Goal: Obtain resource: Download file/media

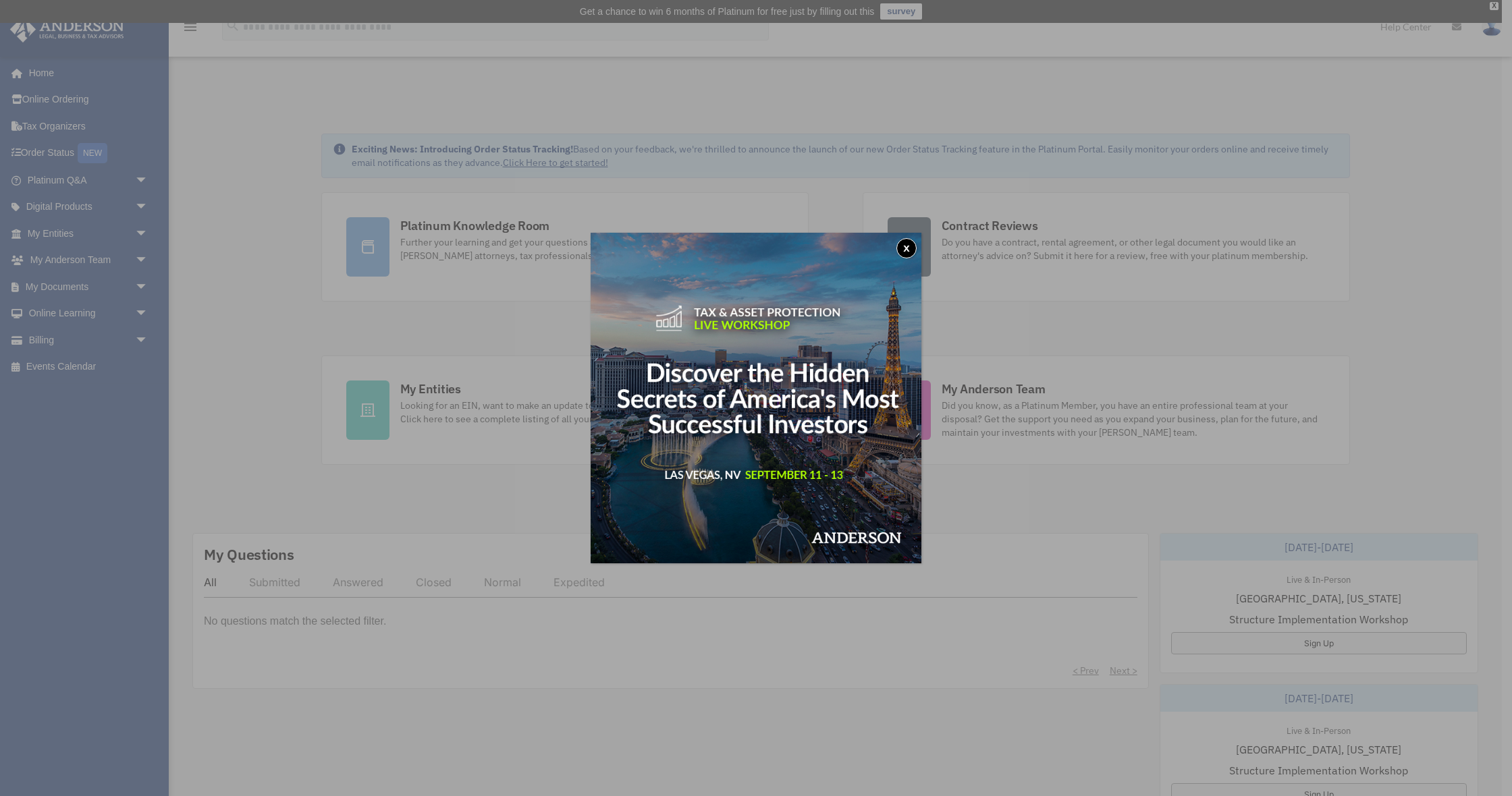
click at [899, 250] on button "x" at bounding box center [906, 248] width 21 height 21
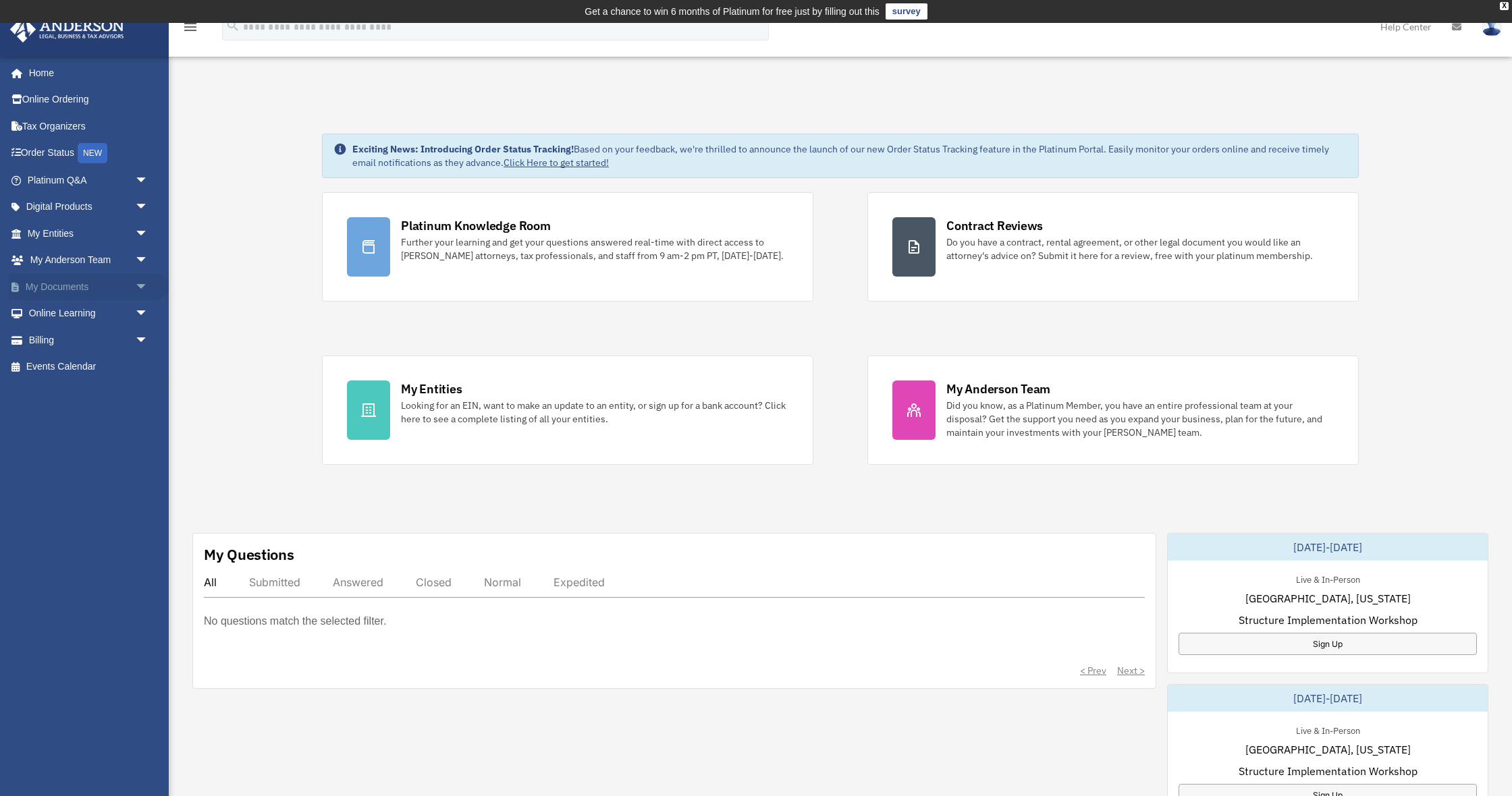
click at [140, 287] on span "arrow_drop_down" at bounding box center [149, 287] width 27 height 27
click at [66, 309] on link "Box" at bounding box center [93, 314] width 150 height 27
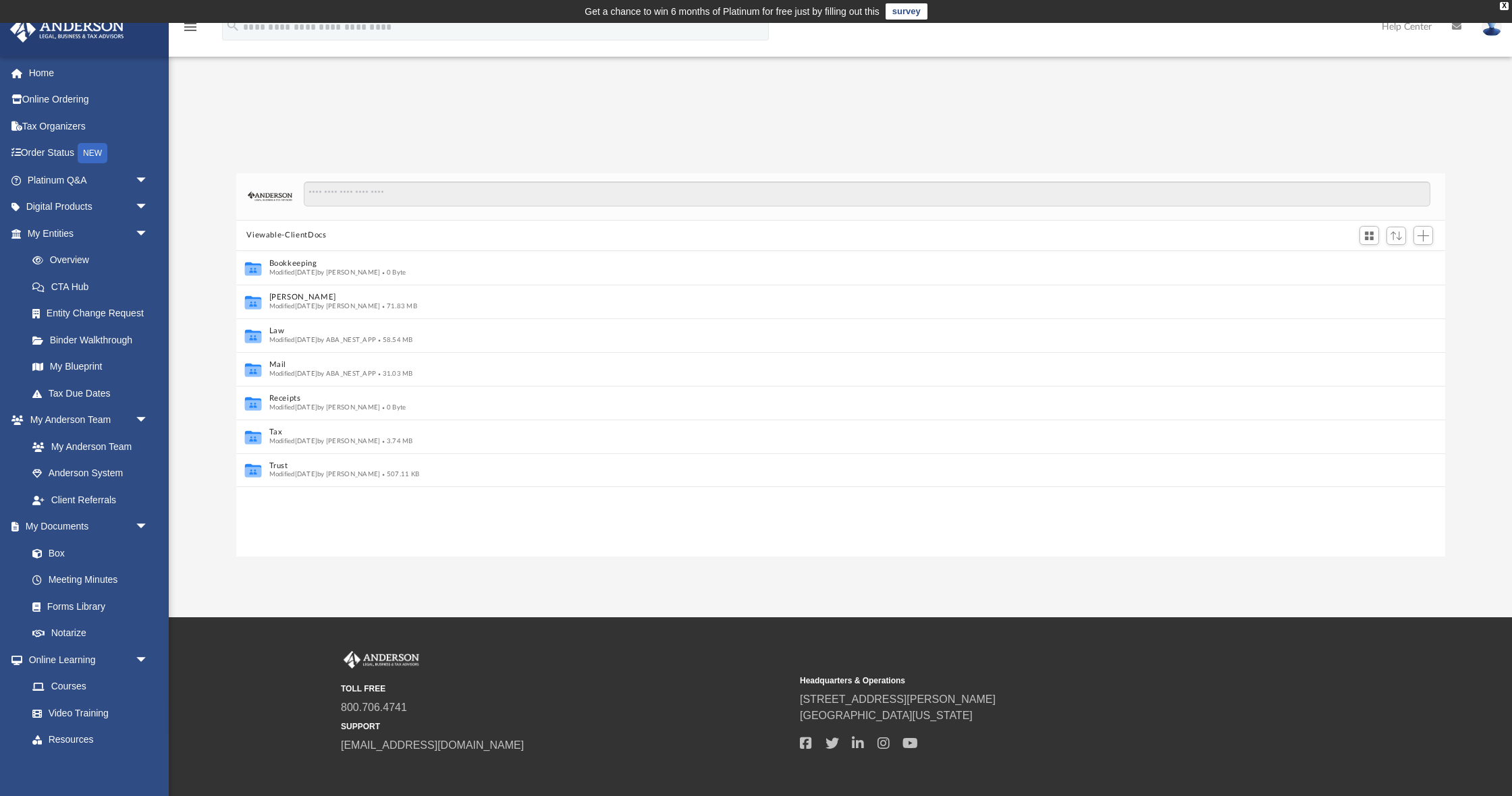
scroll to position [307, 1209]
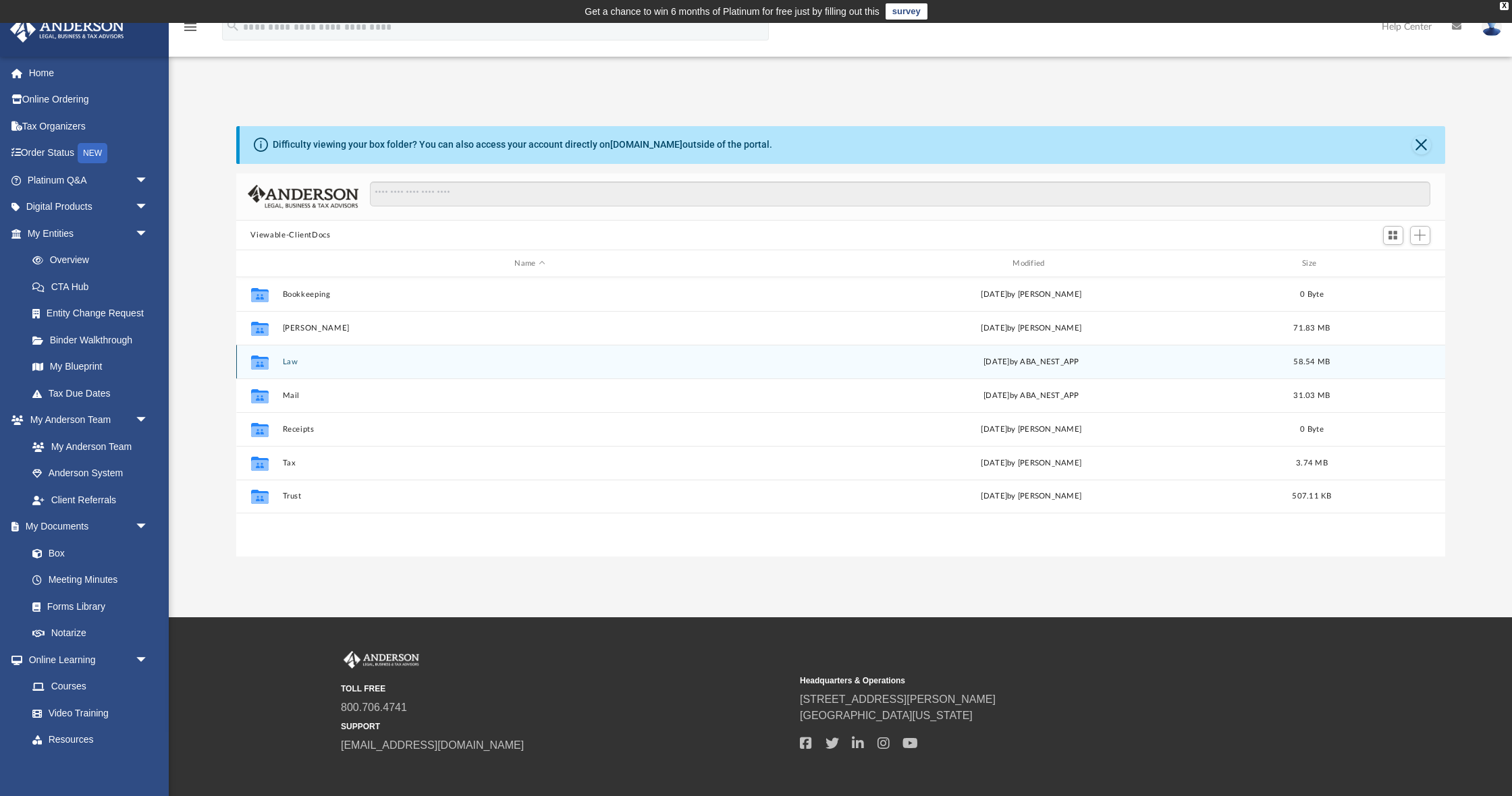
click at [294, 363] on button "Law" at bounding box center [529, 362] width 495 height 9
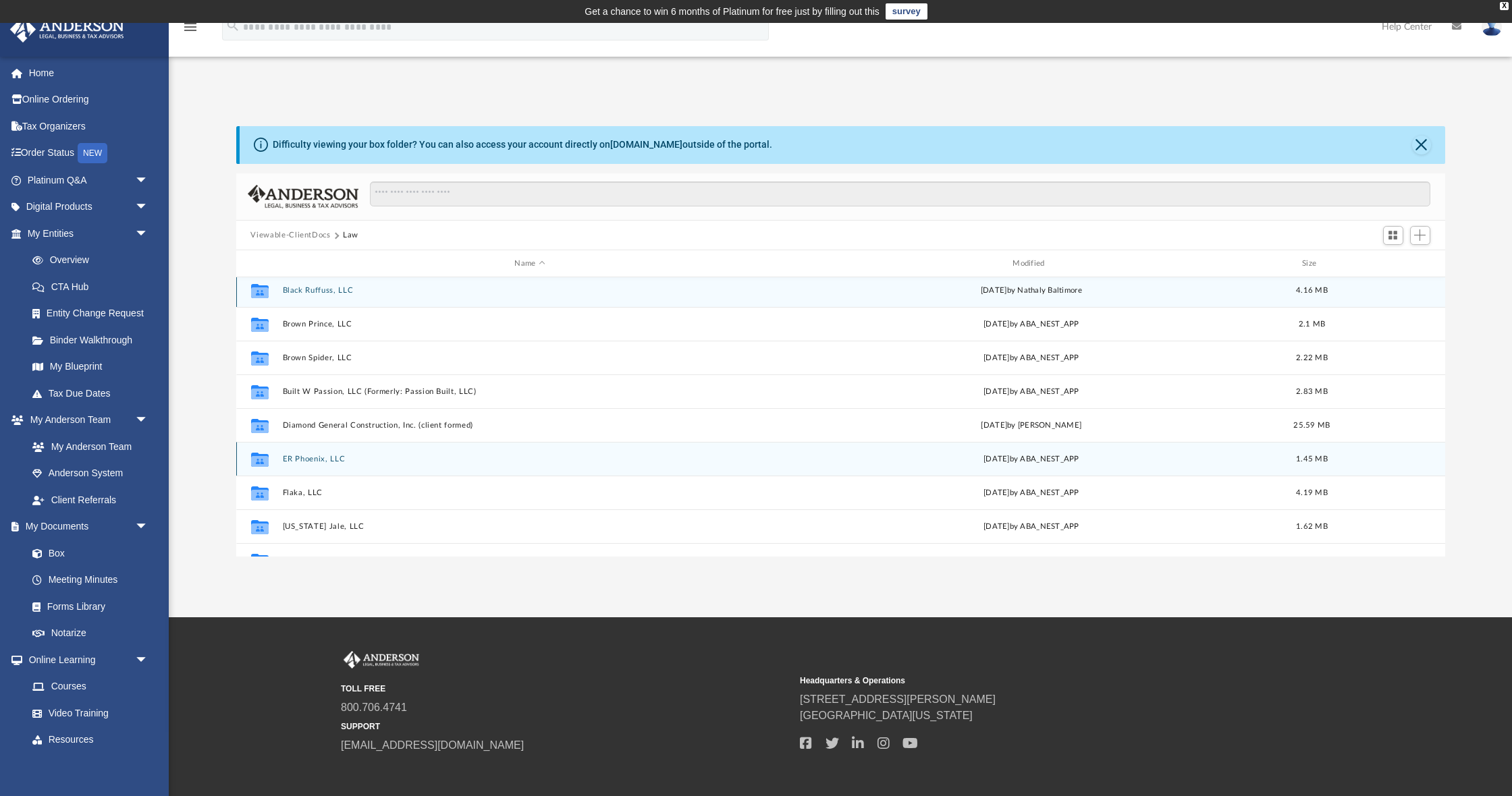
scroll to position [1, 0]
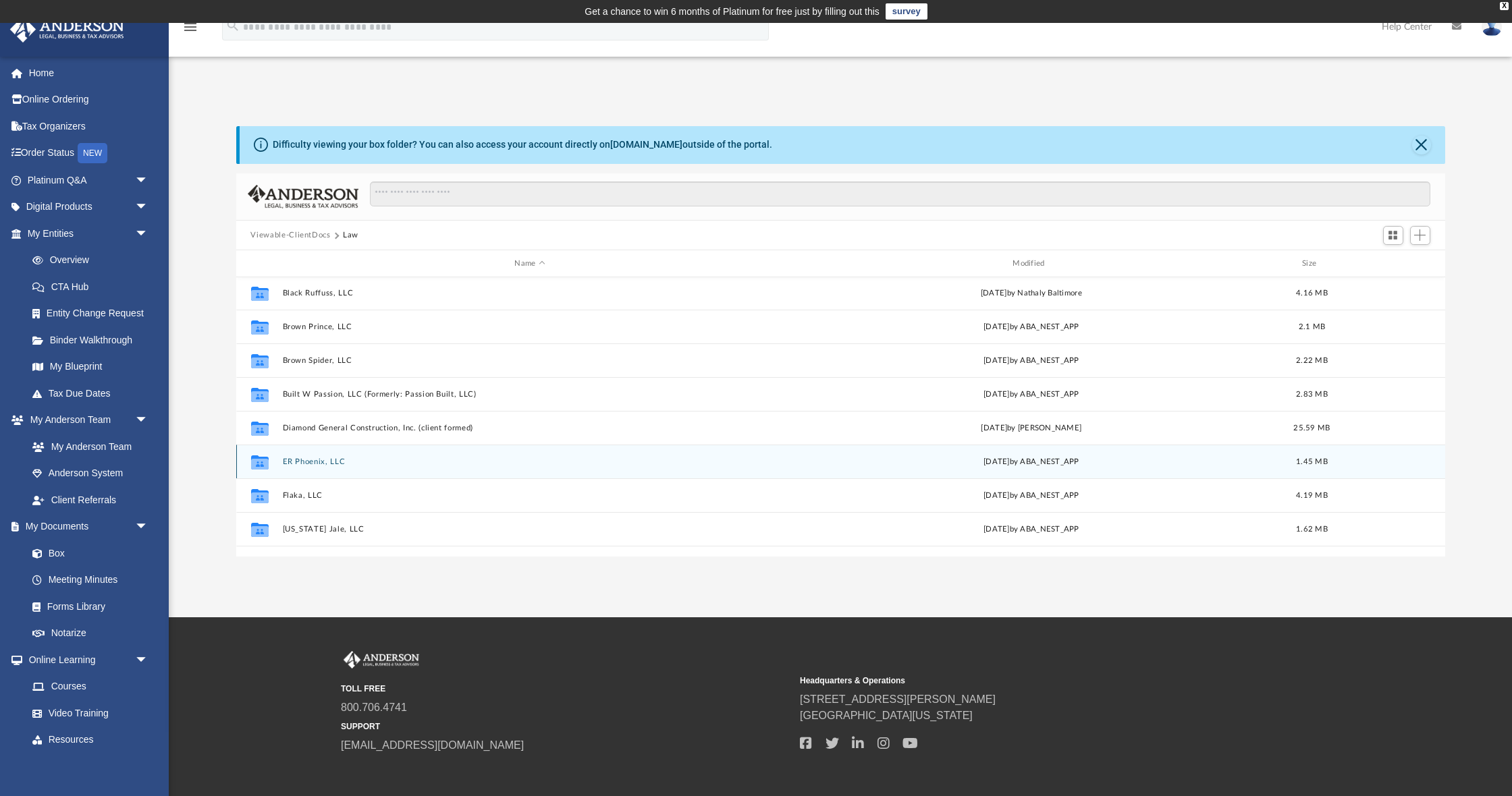
click at [298, 465] on button "ER Phoenix, LLC" at bounding box center [529, 462] width 495 height 9
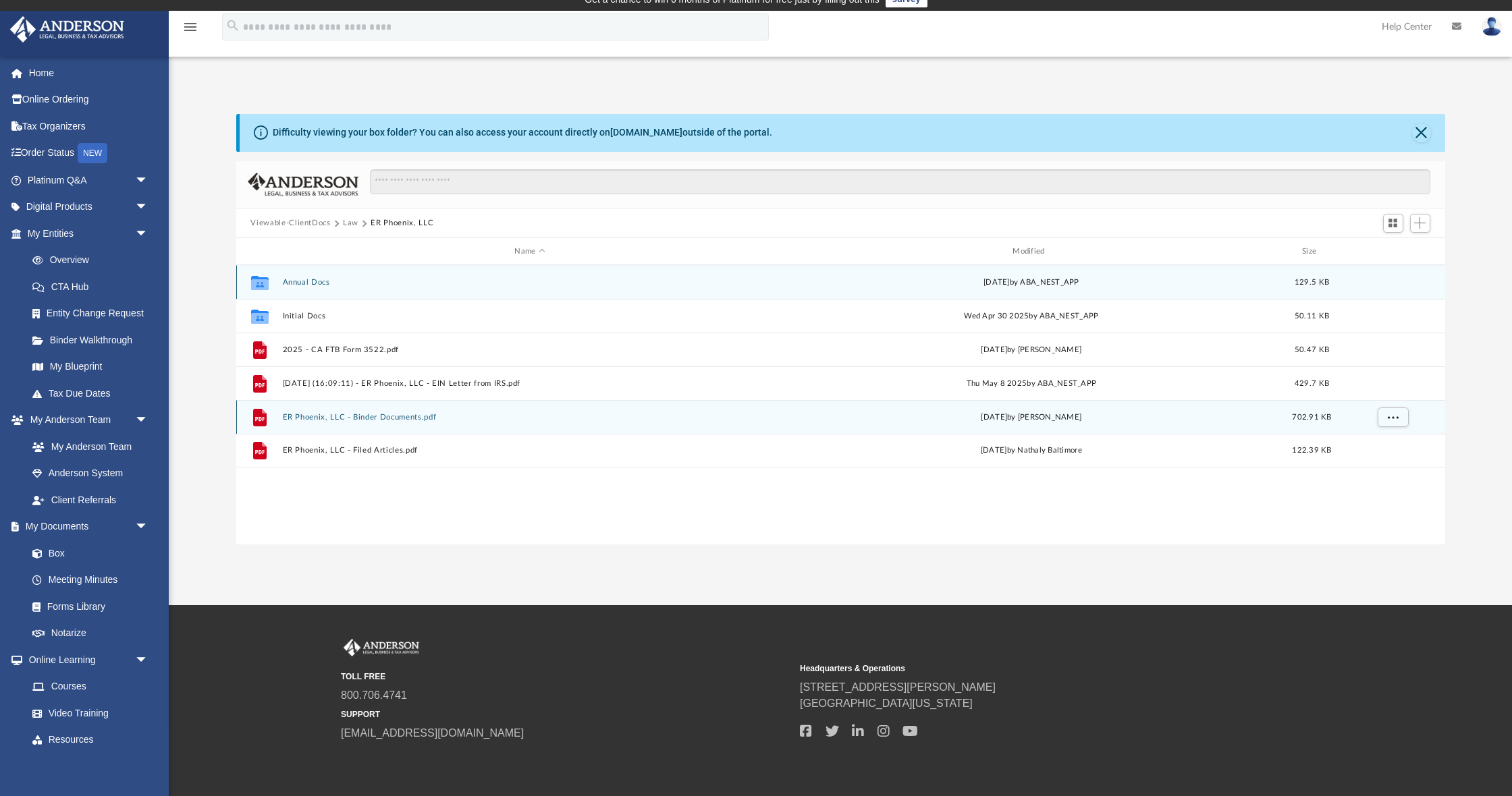
scroll to position [12, 0]
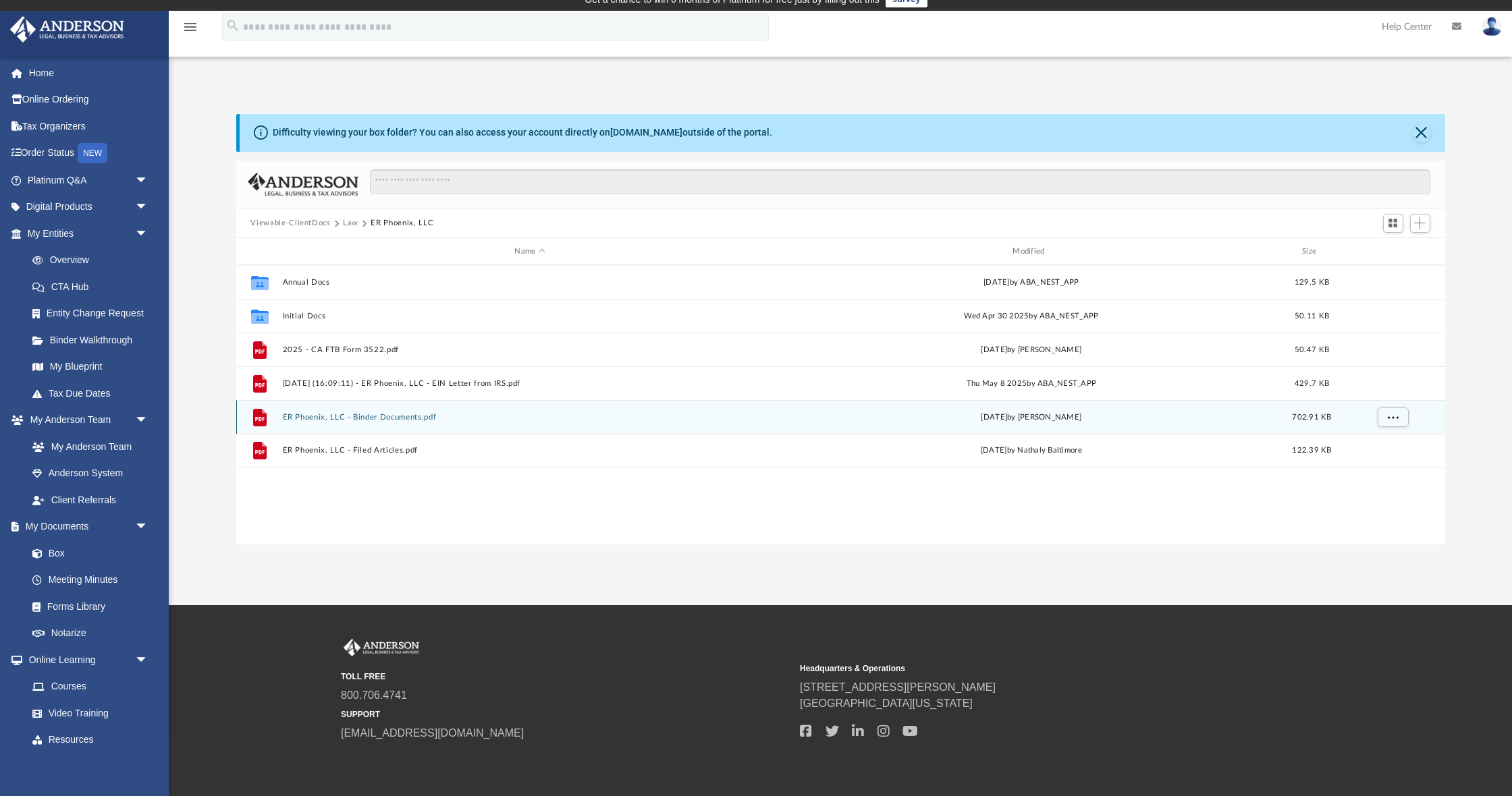
click at [354, 419] on button "ER Phoenix, LLC - Binder Documents.pdf" at bounding box center [529, 417] width 495 height 9
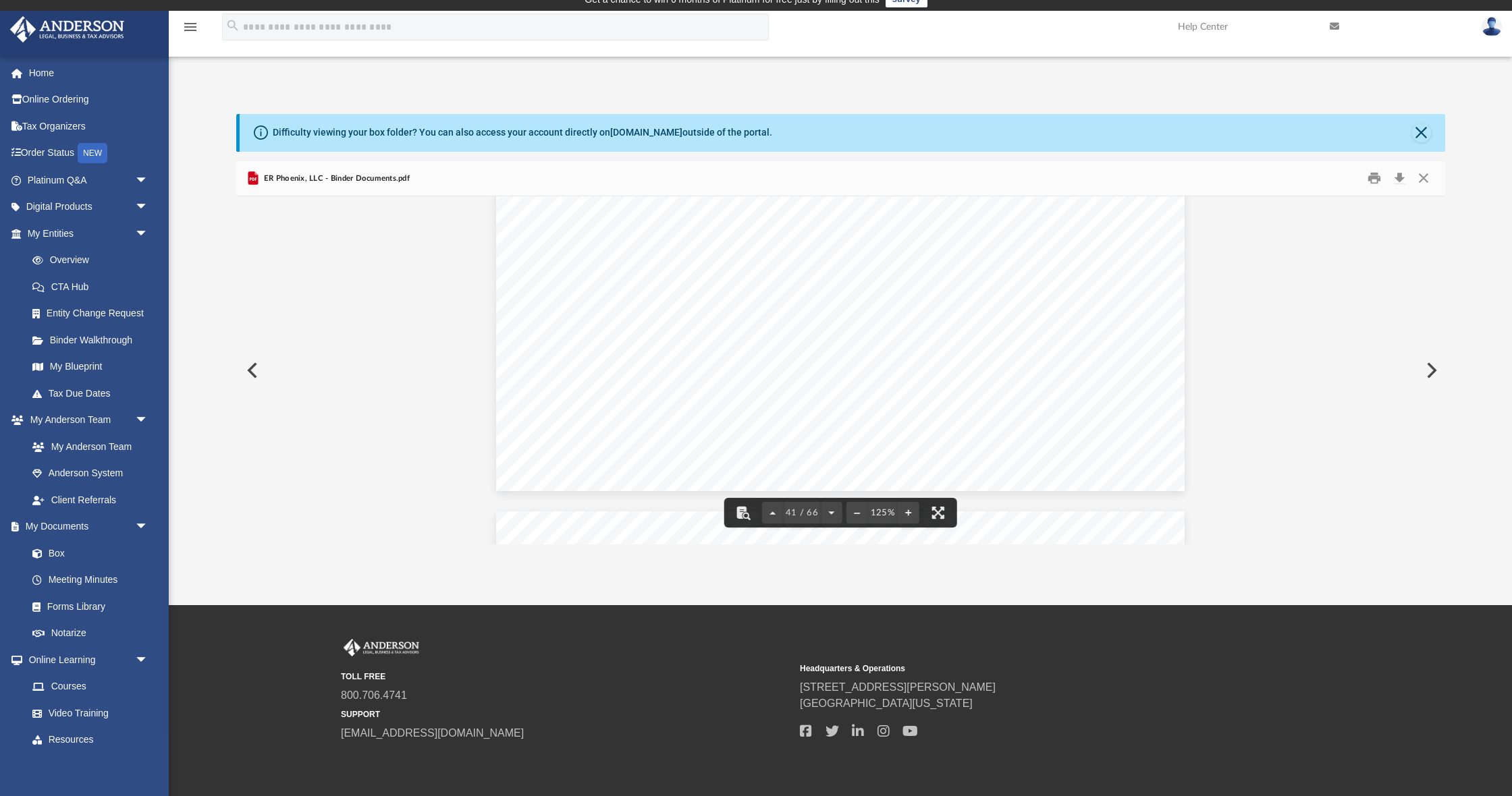
scroll to position [37047, 0]
click at [1425, 183] on button "Close" at bounding box center [1424, 177] width 25 height 21
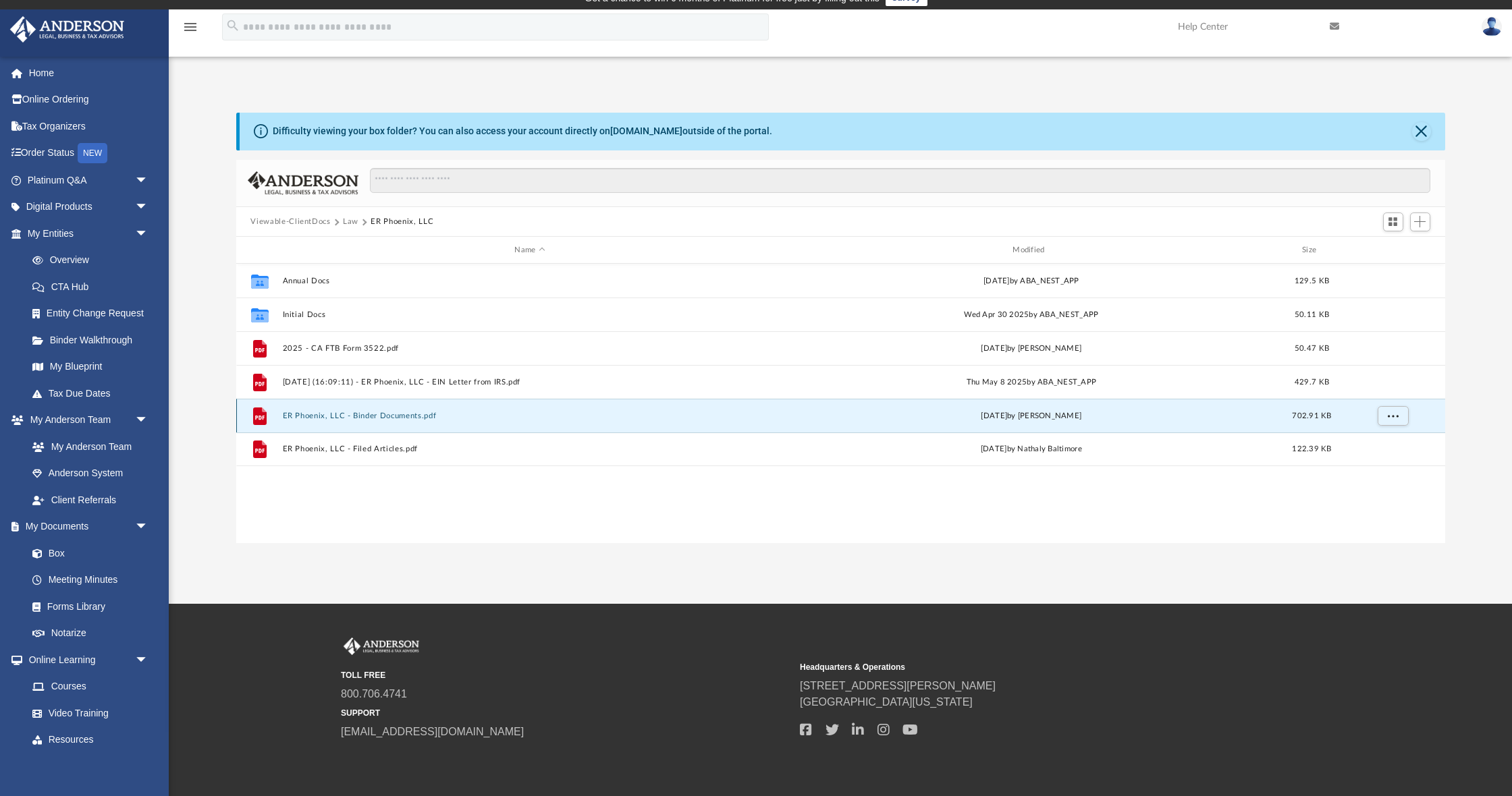
scroll to position [22, 0]
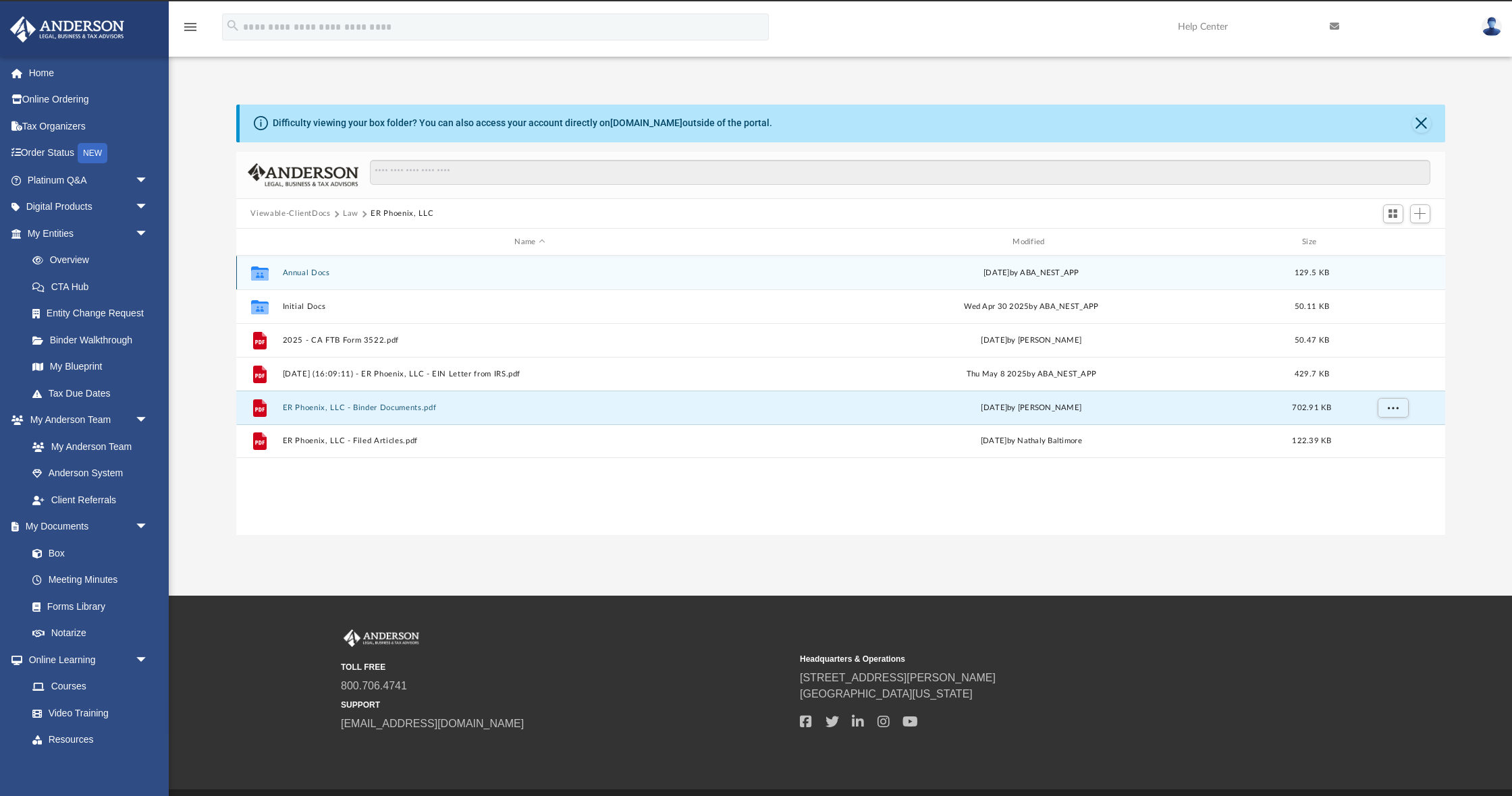
click at [320, 272] on button "Annual Docs" at bounding box center [529, 273] width 495 height 9
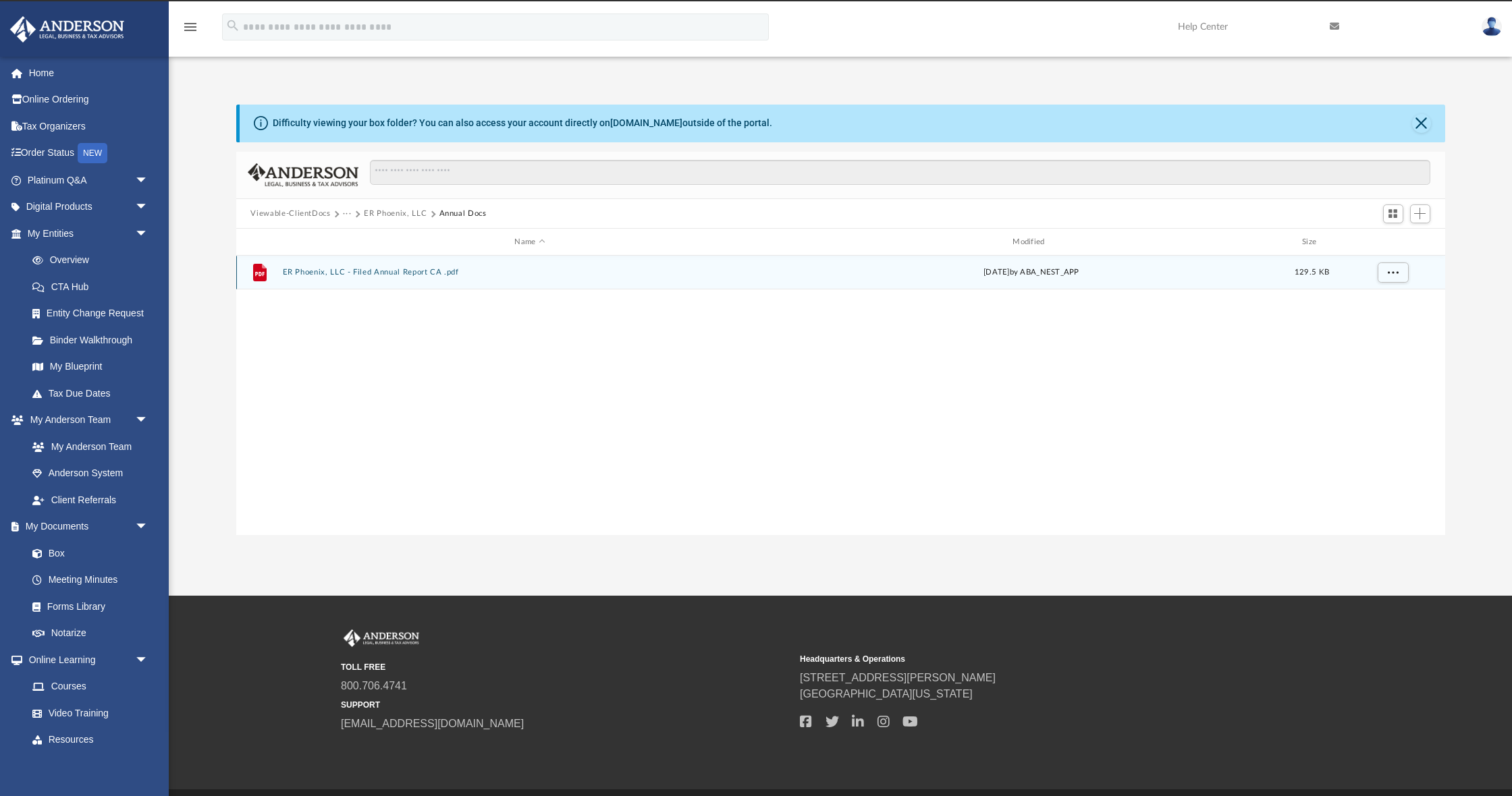
click at [320, 272] on button "ER Phoenix, LLC - Filed Annual Report CA .pdf" at bounding box center [529, 273] width 495 height 9
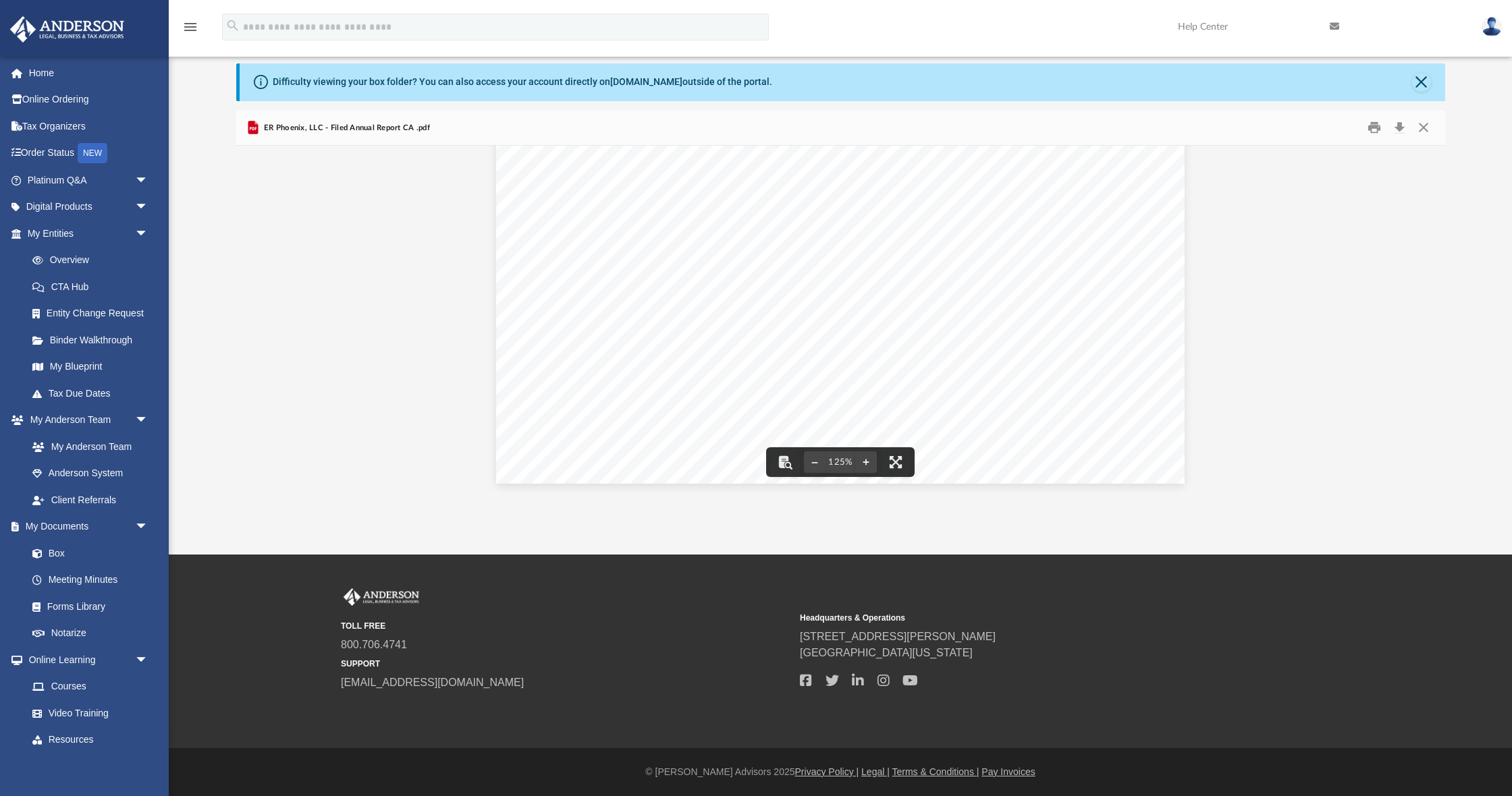
scroll to position [63, 0]
click at [1423, 131] on button "Close" at bounding box center [1424, 127] width 25 height 21
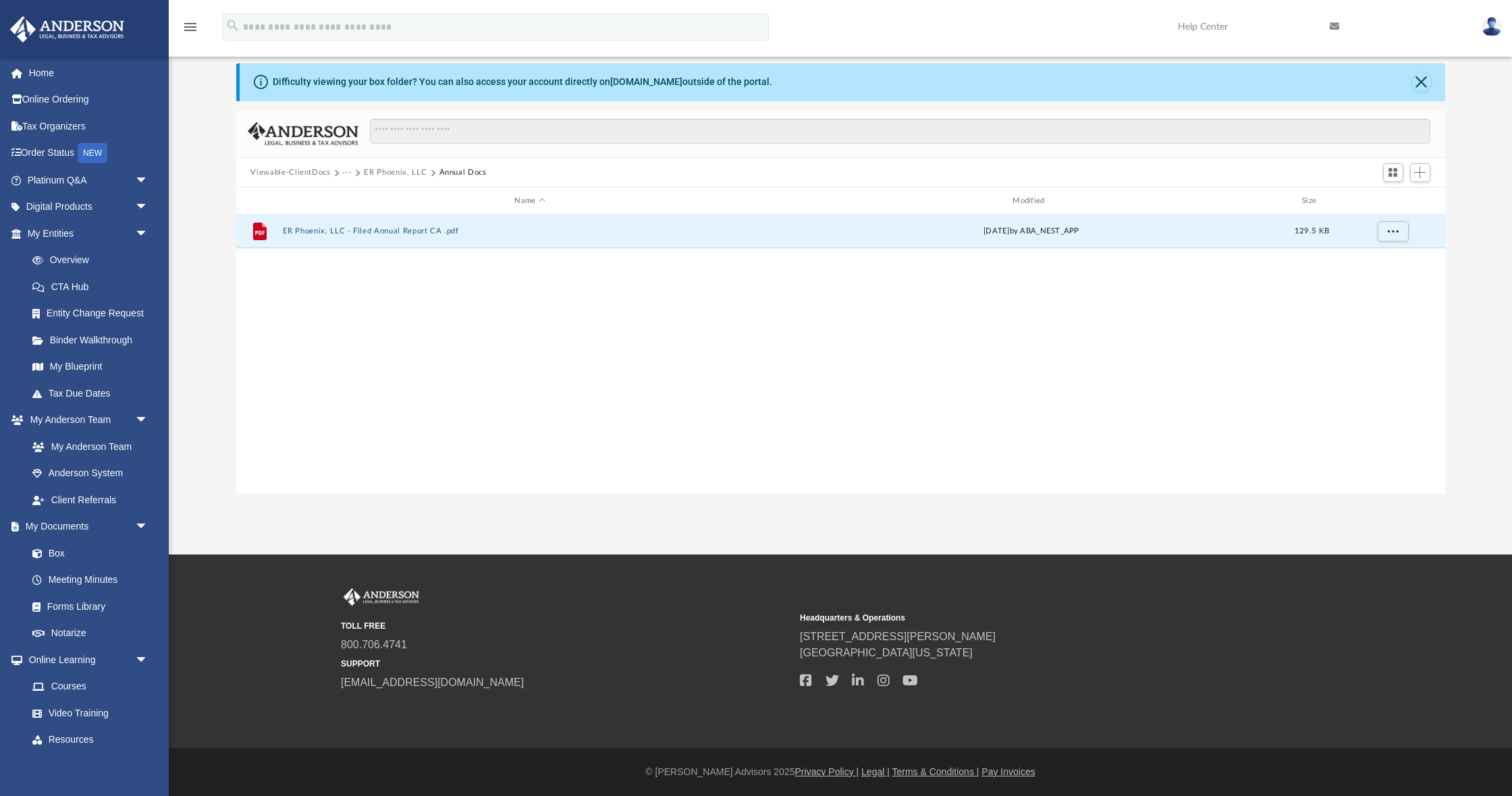
click at [392, 172] on button "ER Phoenix, LLC" at bounding box center [395, 173] width 63 height 12
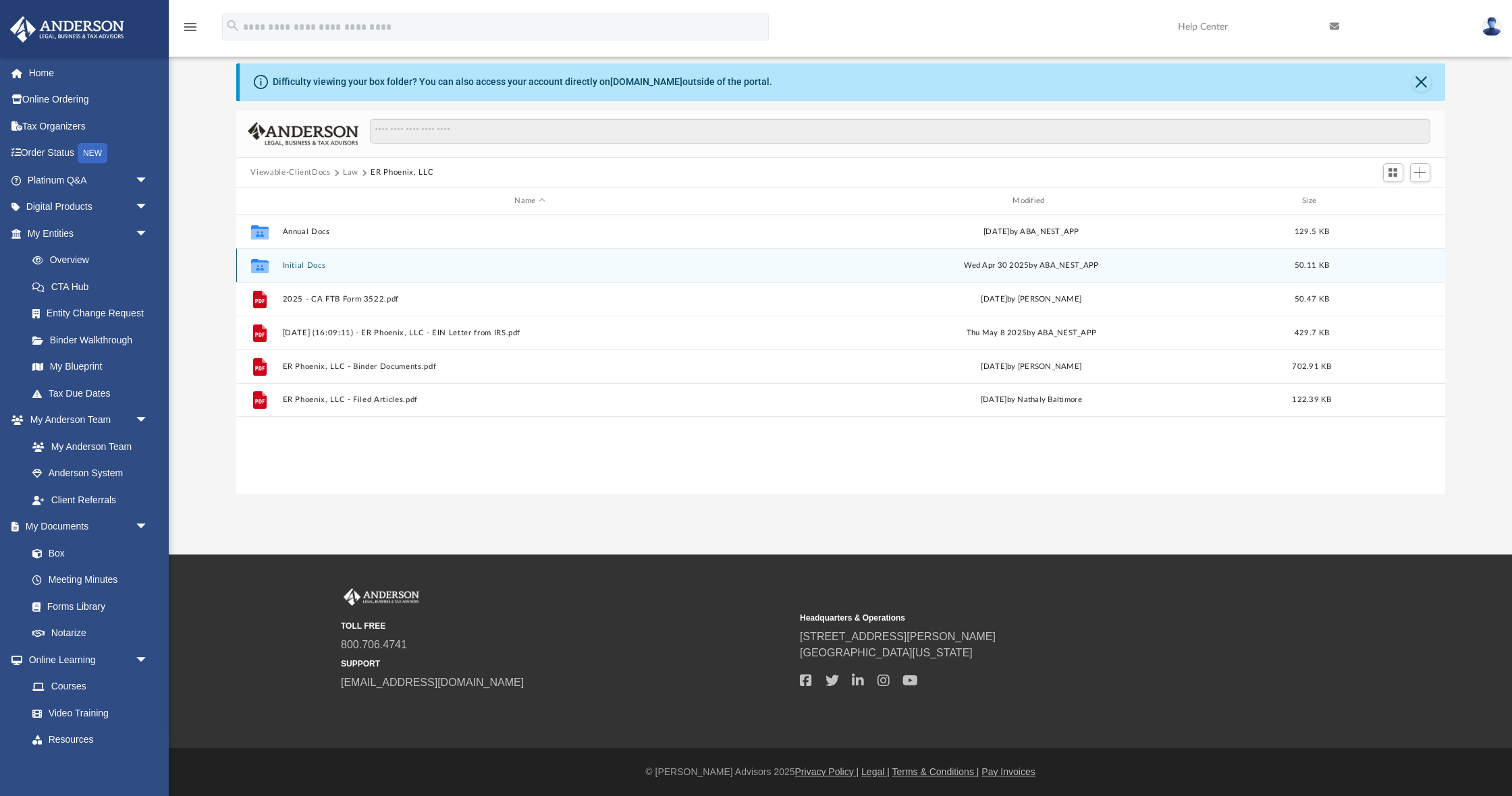
click at [299, 261] on button "Initial Docs" at bounding box center [529, 265] width 495 height 9
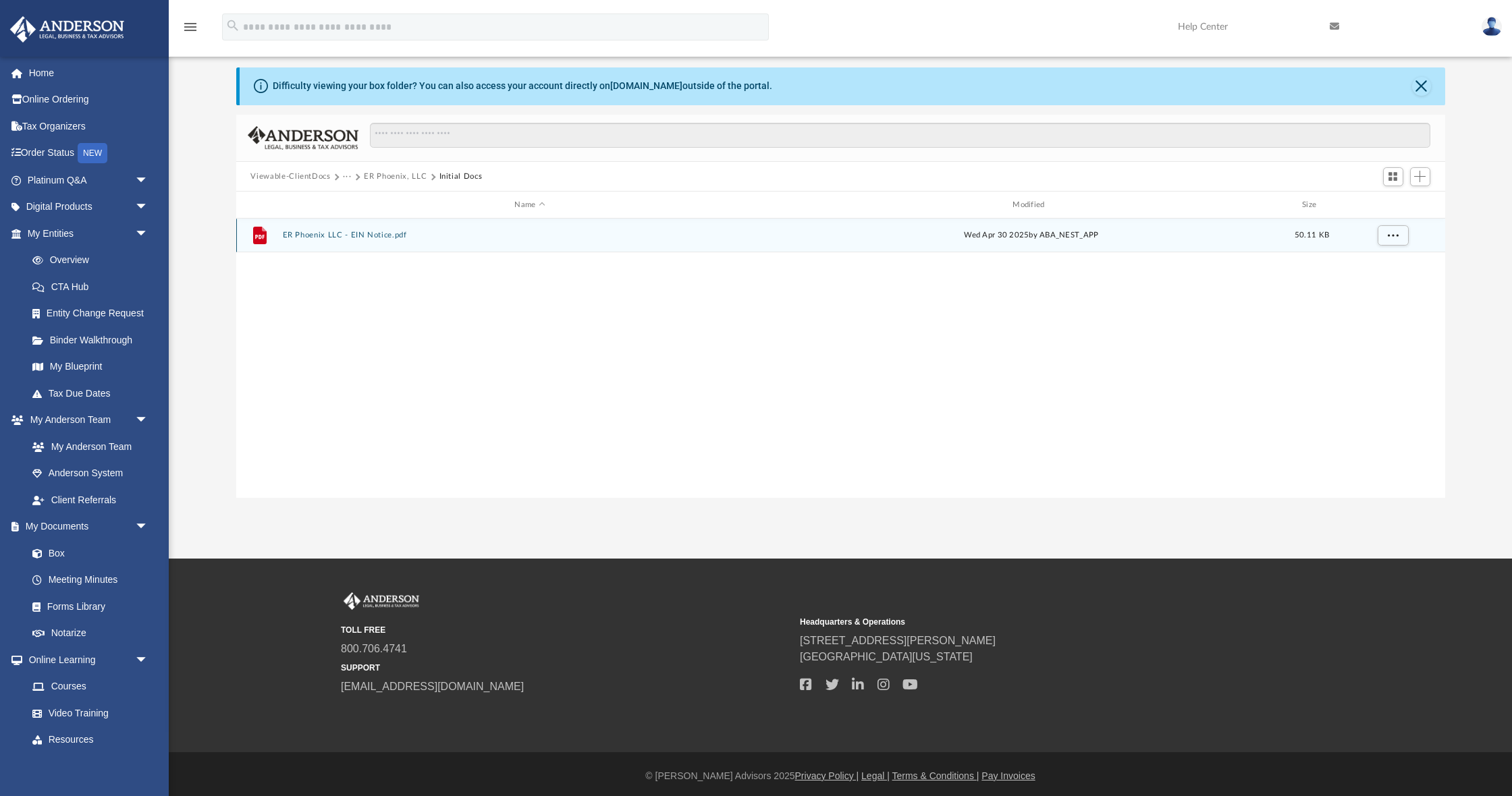
click at [363, 228] on div "File ER Phoenix LLC - EIN Notice.pdf [DATE] by ABA_NEST_APP 50.11 KB" at bounding box center [840, 235] width 1209 height 33
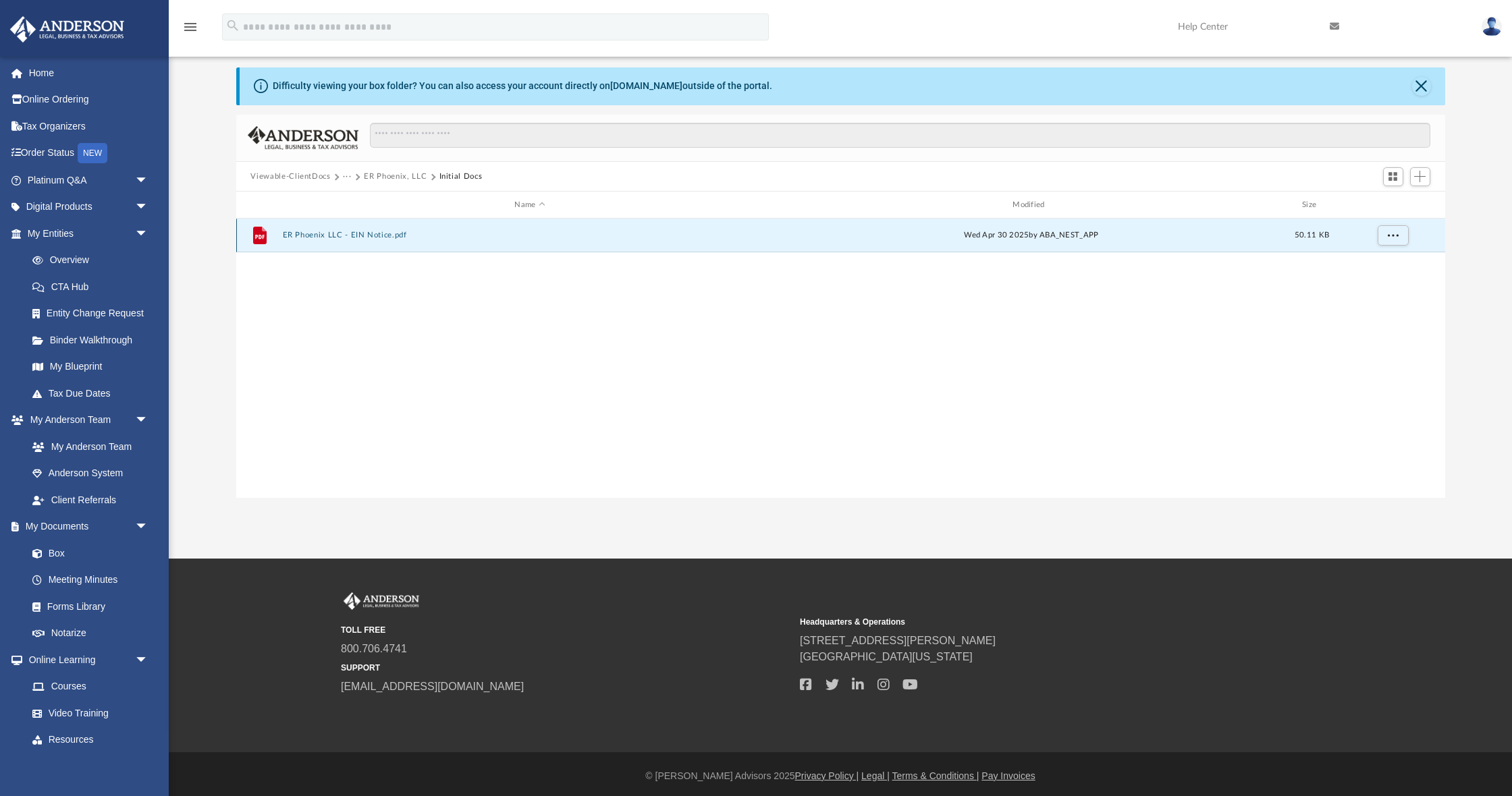
scroll to position [63, 1]
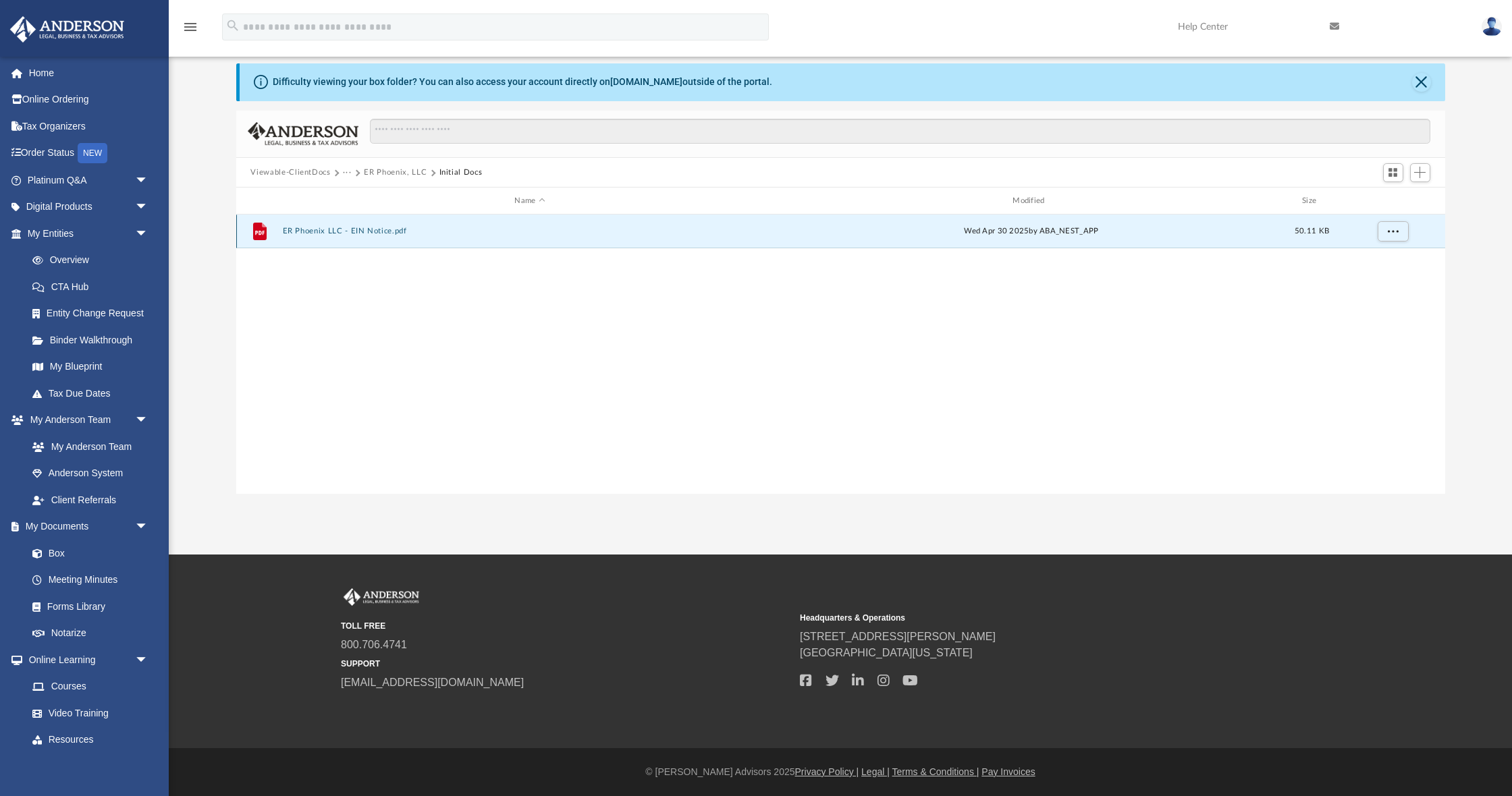
click at [354, 233] on button "ER Phoenix LLC - EIN Notice.pdf" at bounding box center [529, 231] width 495 height 9
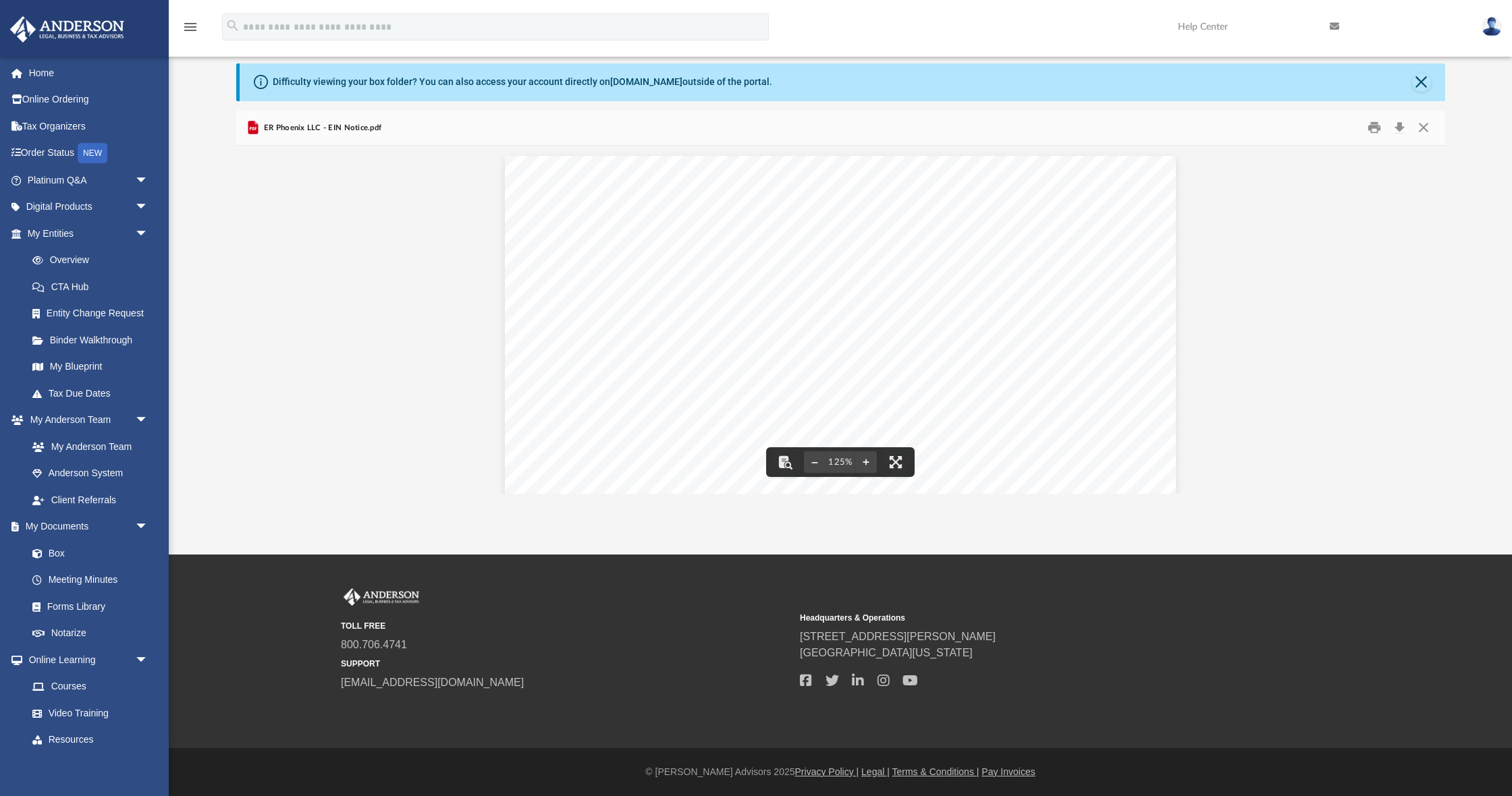
scroll to position [0, 0]
click at [1427, 130] on button "Close" at bounding box center [1424, 127] width 25 height 21
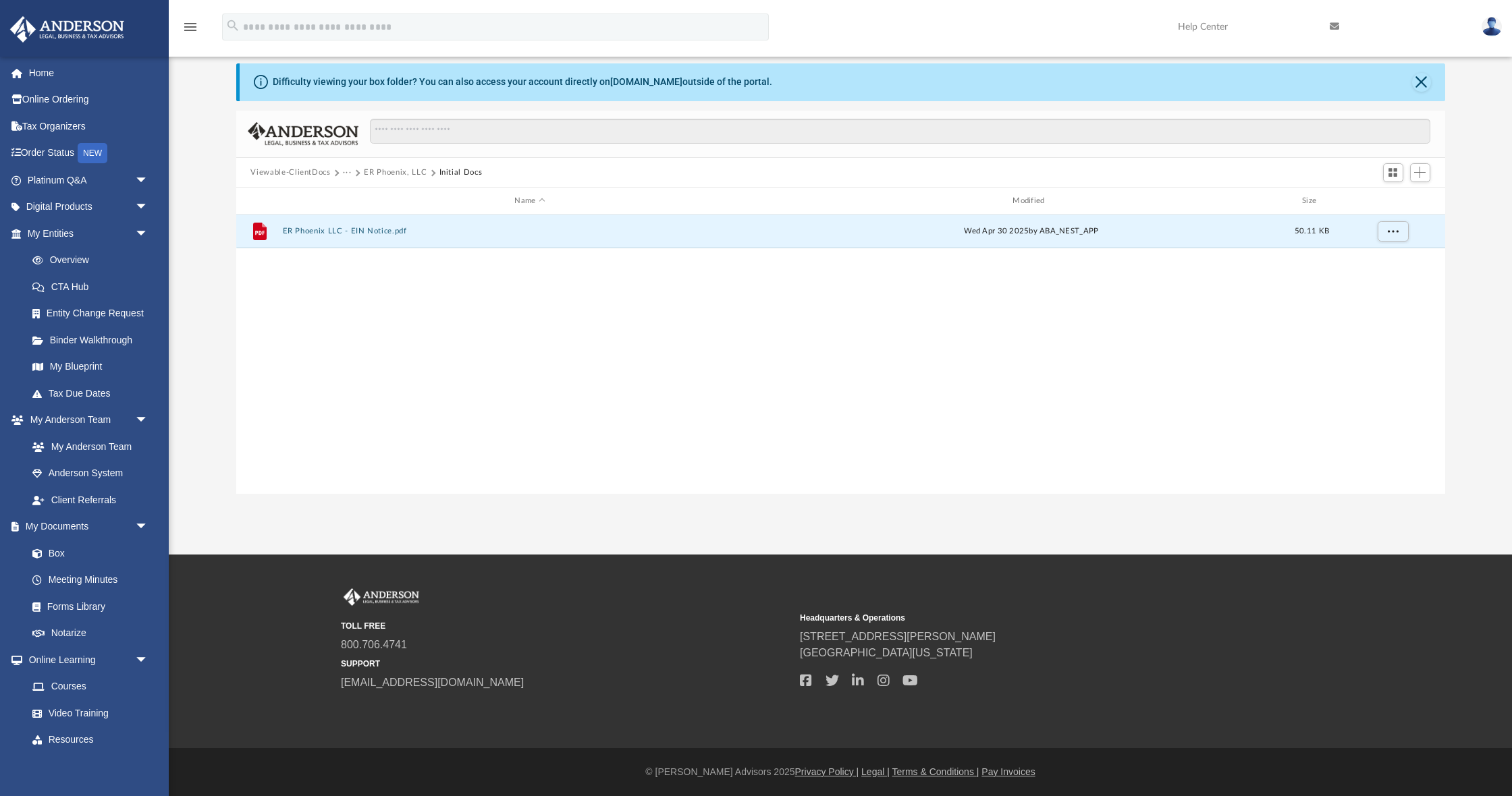
click at [389, 171] on button "ER Phoenix, LLC" at bounding box center [395, 173] width 63 height 12
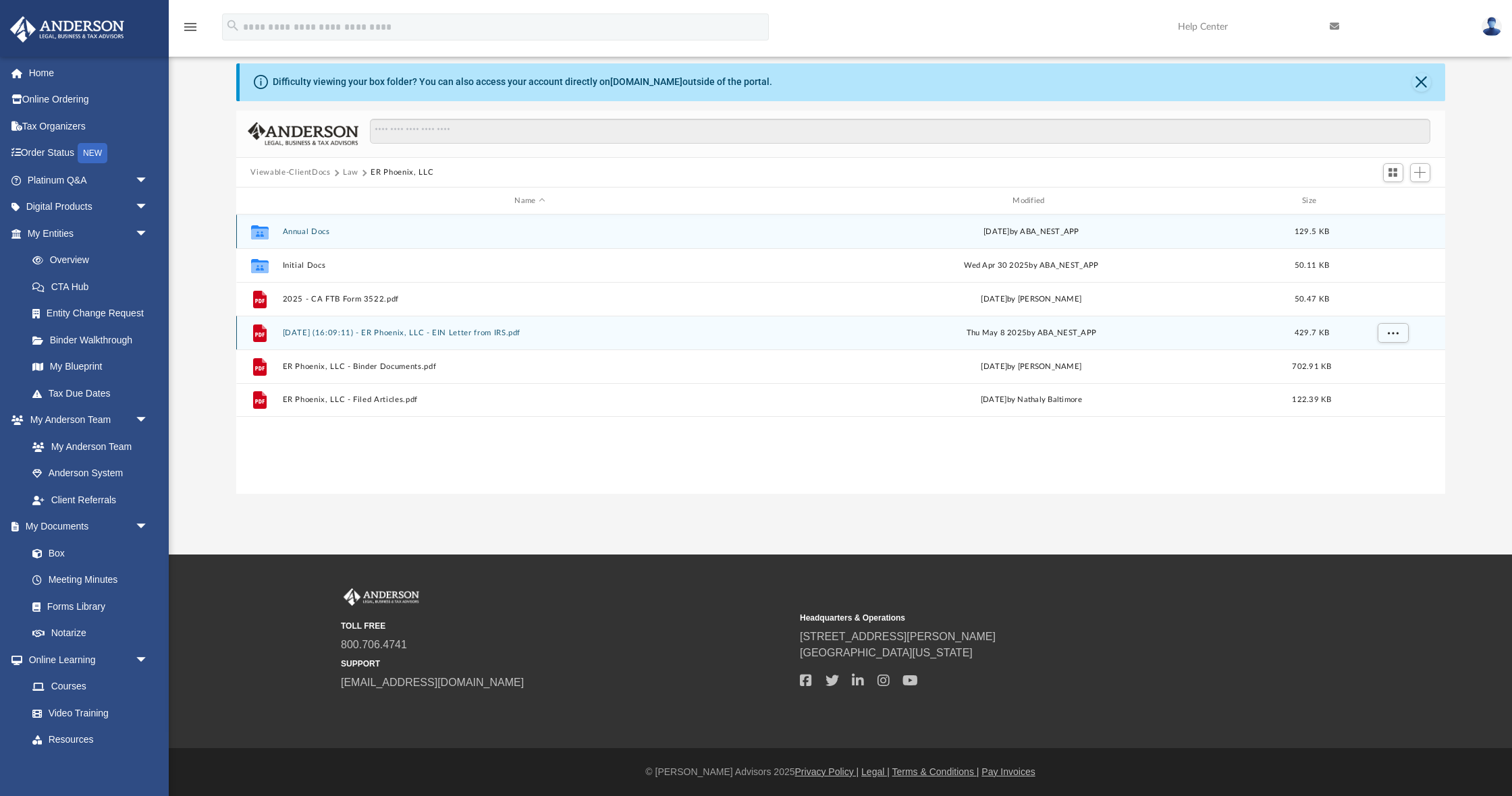
scroll to position [64, 0]
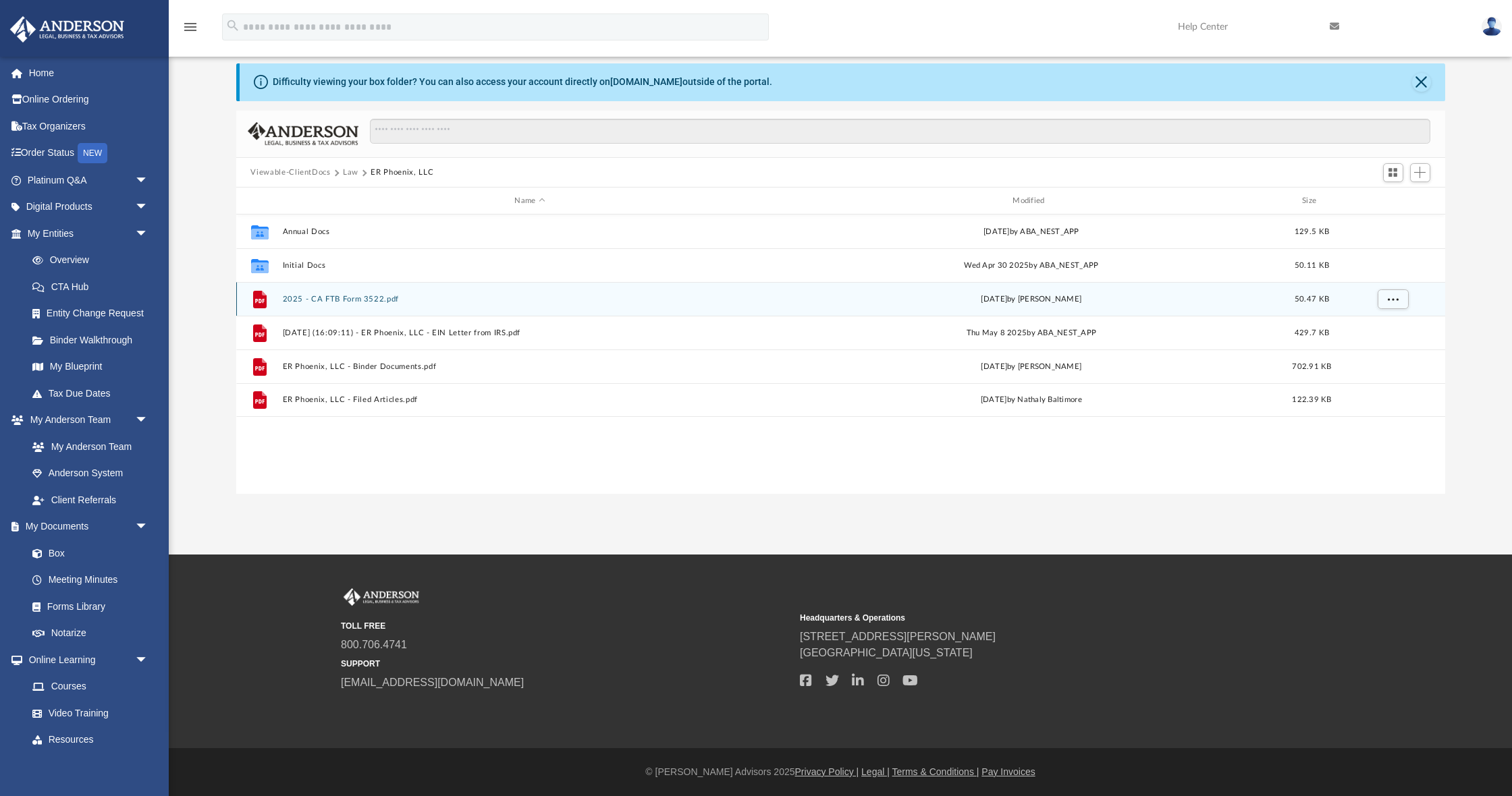
click at [322, 303] on div "File 2025 - CA FTB Form 3522.pdf [DATE] by [PERSON_NAME] 50.47 KB" at bounding box center [840, 299] width 1209 height 33
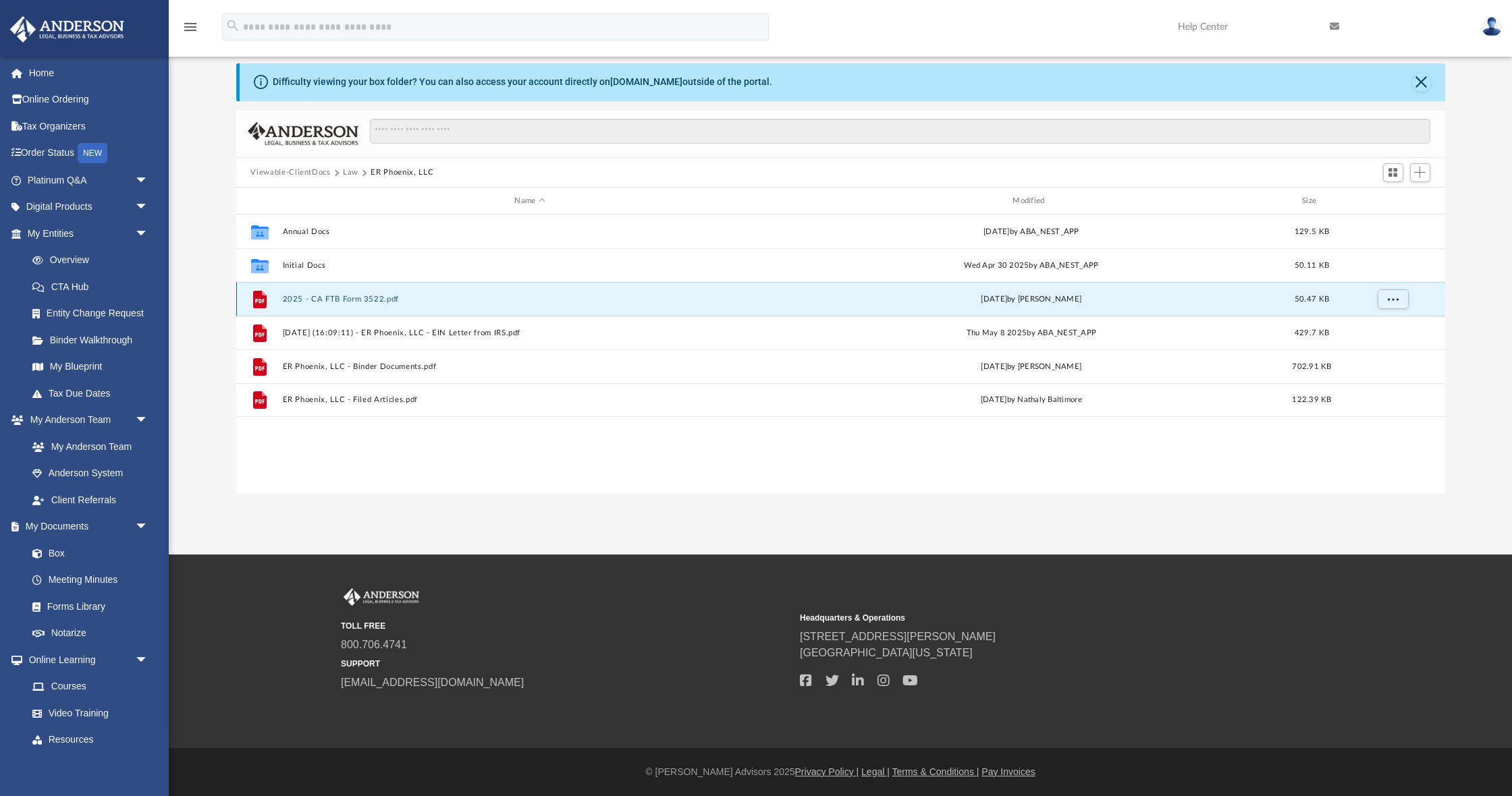
scroll to position [64, 0]
click at [324, 297] on button "2025 - CA FTB Form 3522.pdf" at bounding box center [529, 299] width 495 height 9
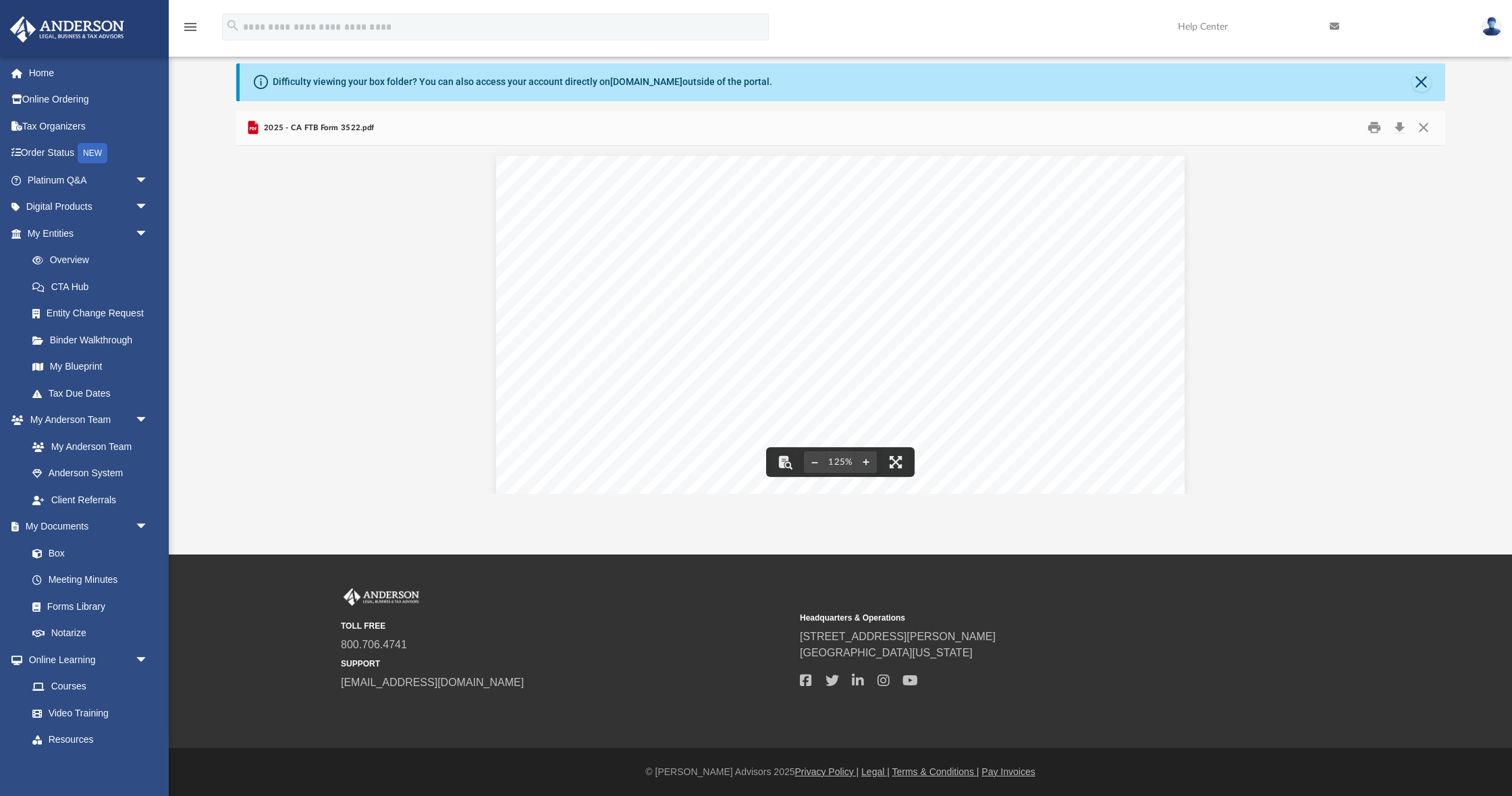
scroll to position [0, 0]
click at [1425, 129] on button "Close" at bounding box center [1424, 127] width 25 height 21
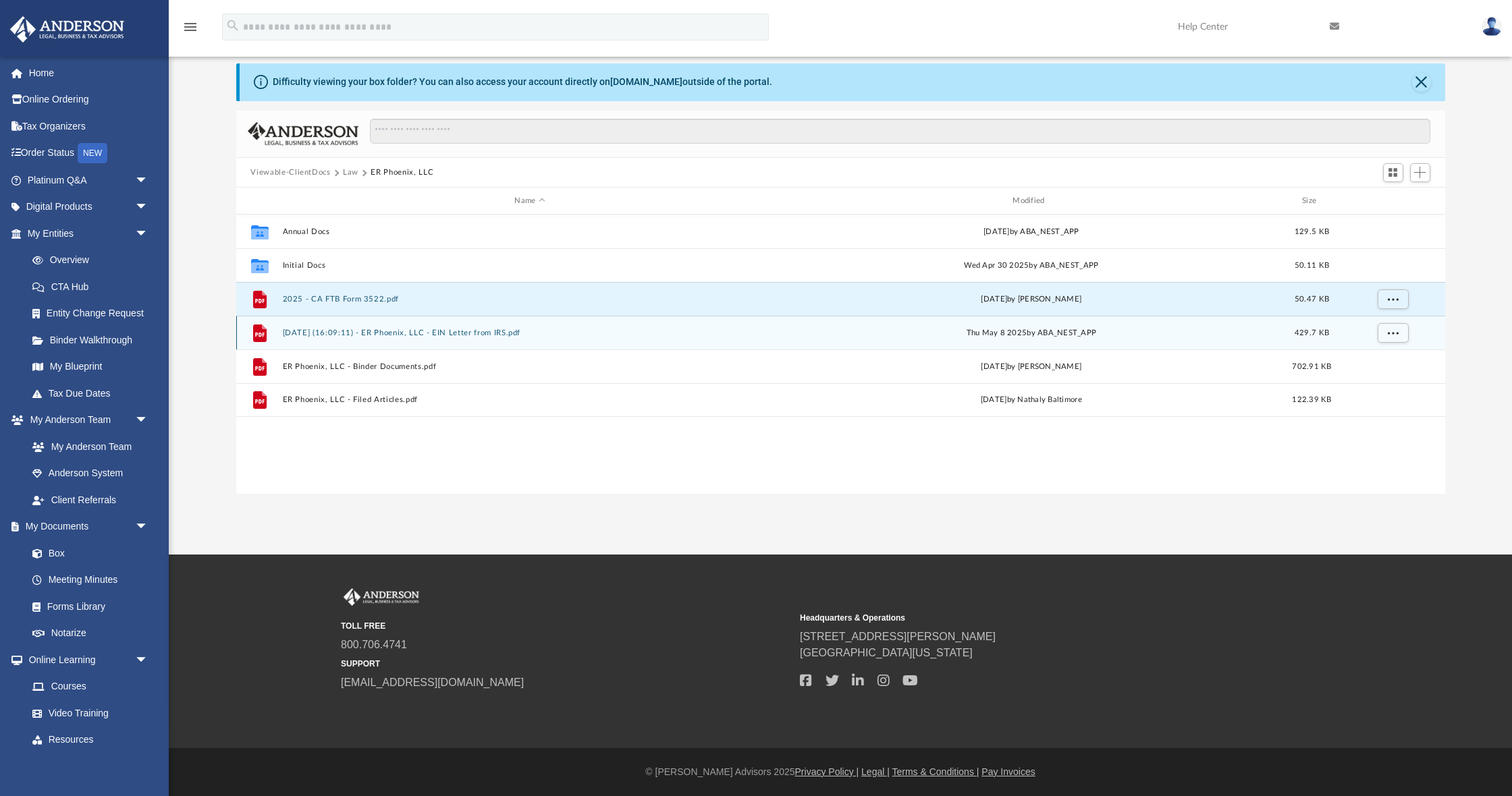
click at [345, 335] on button "[DATE] (16:09:11) - ER Phoenix, LLC - EIN Letter from IRS.pdf" at bounding box center [529, 332] width 495 height 9
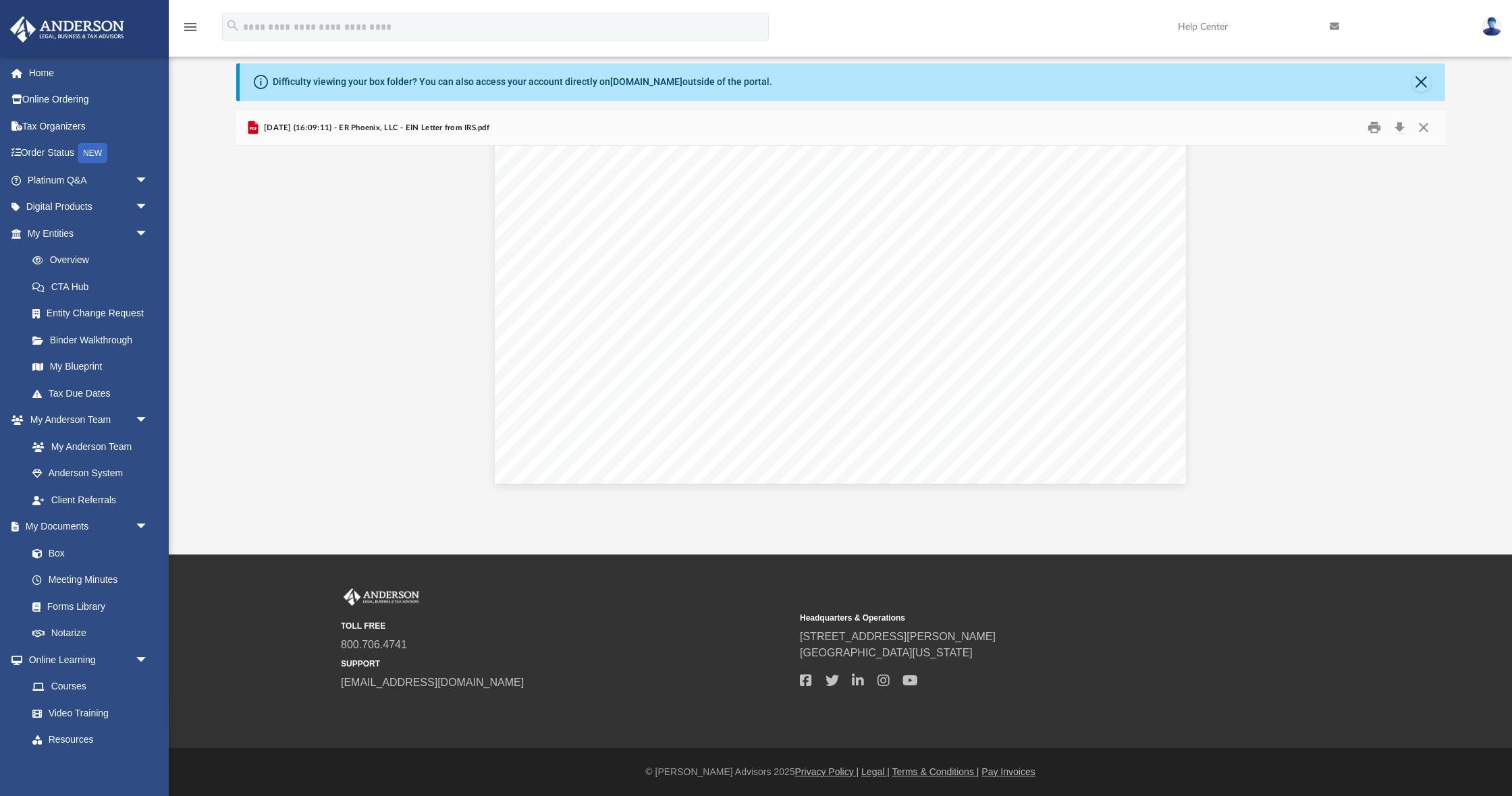
scroll to position [2378, 0]
click at [1423, 125] on button "Close" at bounding box center [1424, 127] width 25 height 21
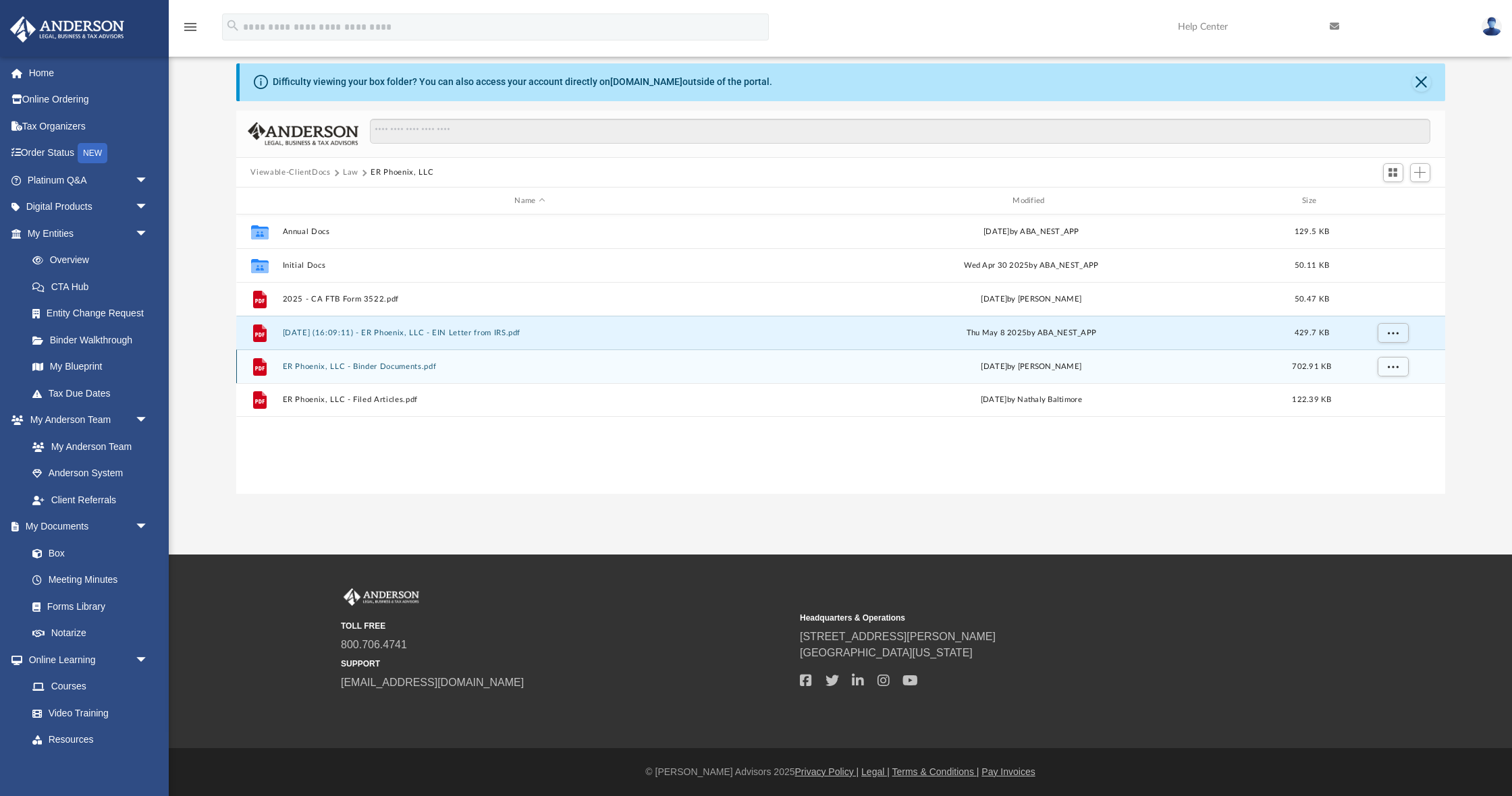
click at [405, 367] on button "ER Phoenix, LLC - Binder Documents.pdf" at bounding box center [529, 367] width 495 height 9
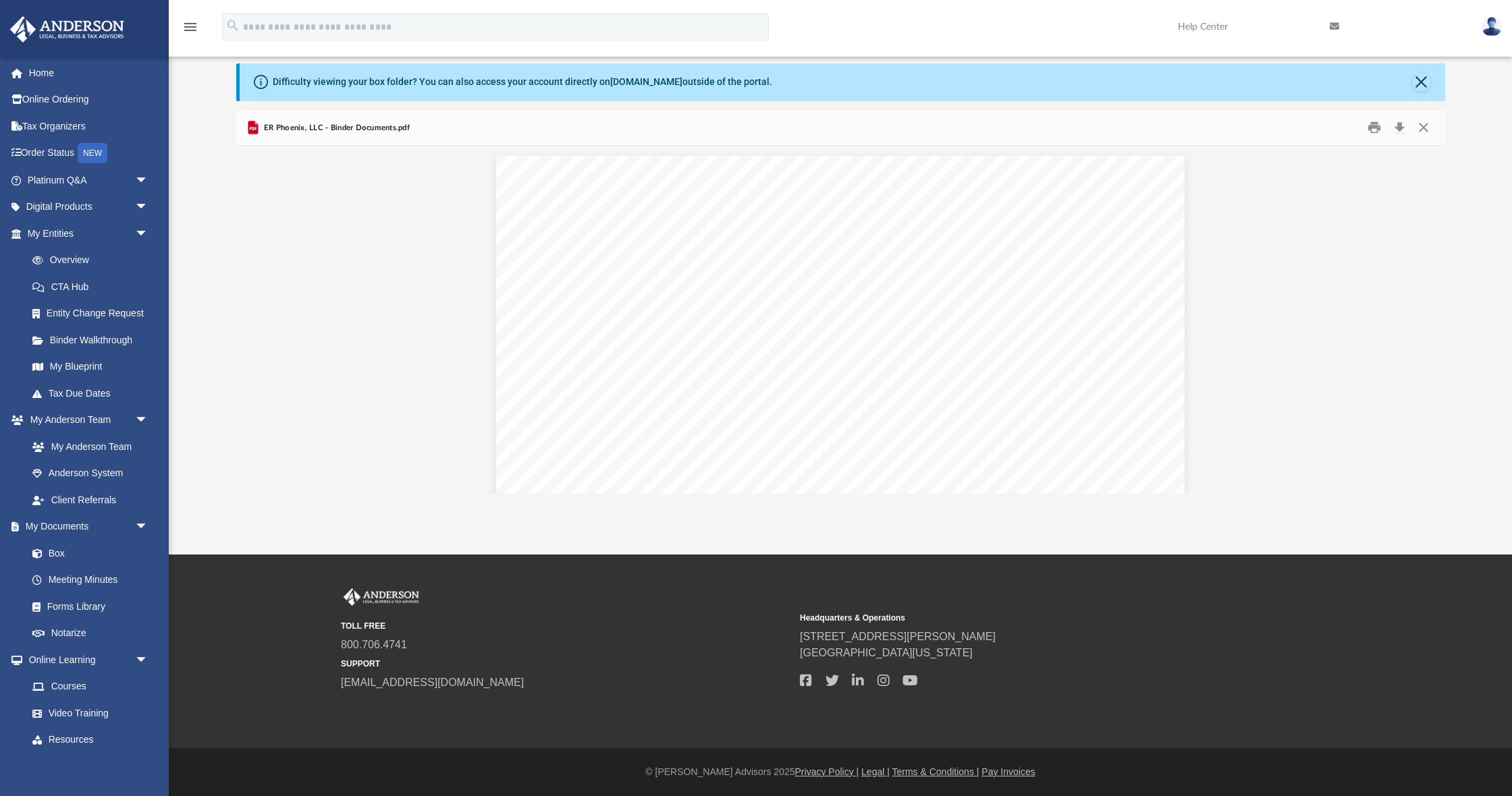
scroll to position [36447, 0]
click at [1425, 129] on button "Close" at bounding box center [1424, 127] width 25 height 21
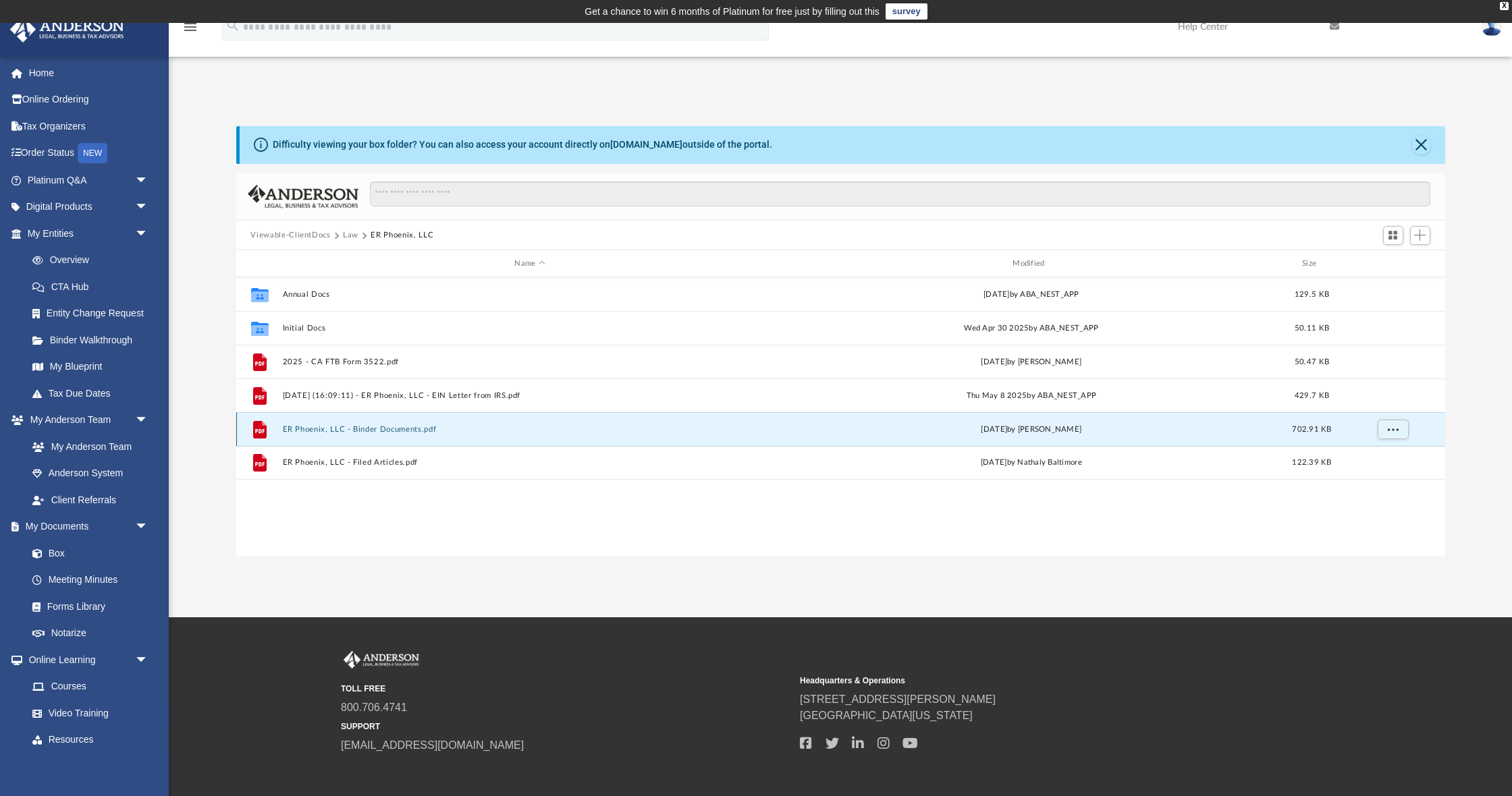
scroll to position [0, 0]
click at [352, 237] on button "Law" at bounding box center [351, 235] width 16 height 12
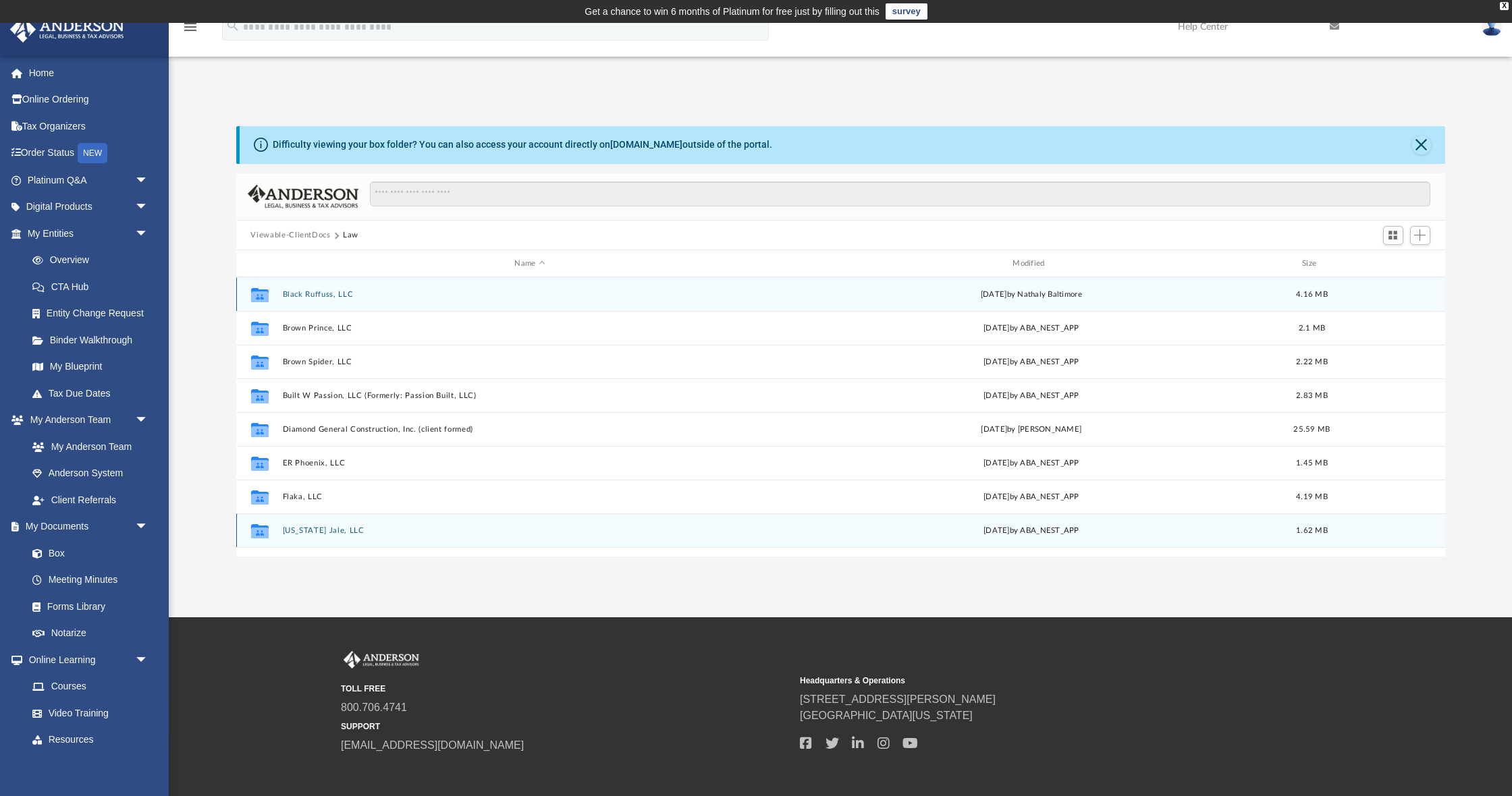
scroll to position [3, 0]
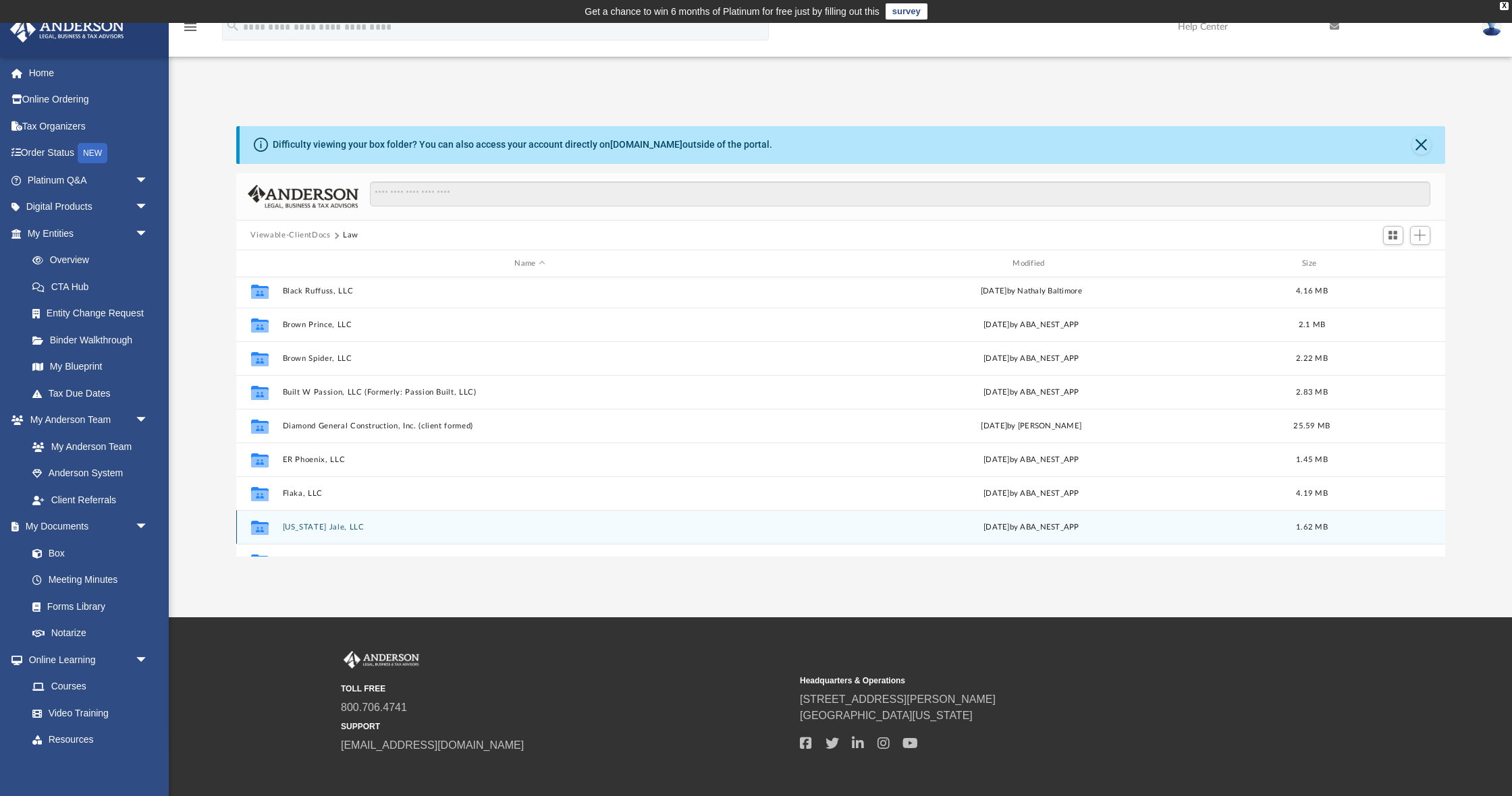
click at [320, 529] on button "[US_STATE] Jale, LLC" at bounding box center [529, 527] width 495 height 9
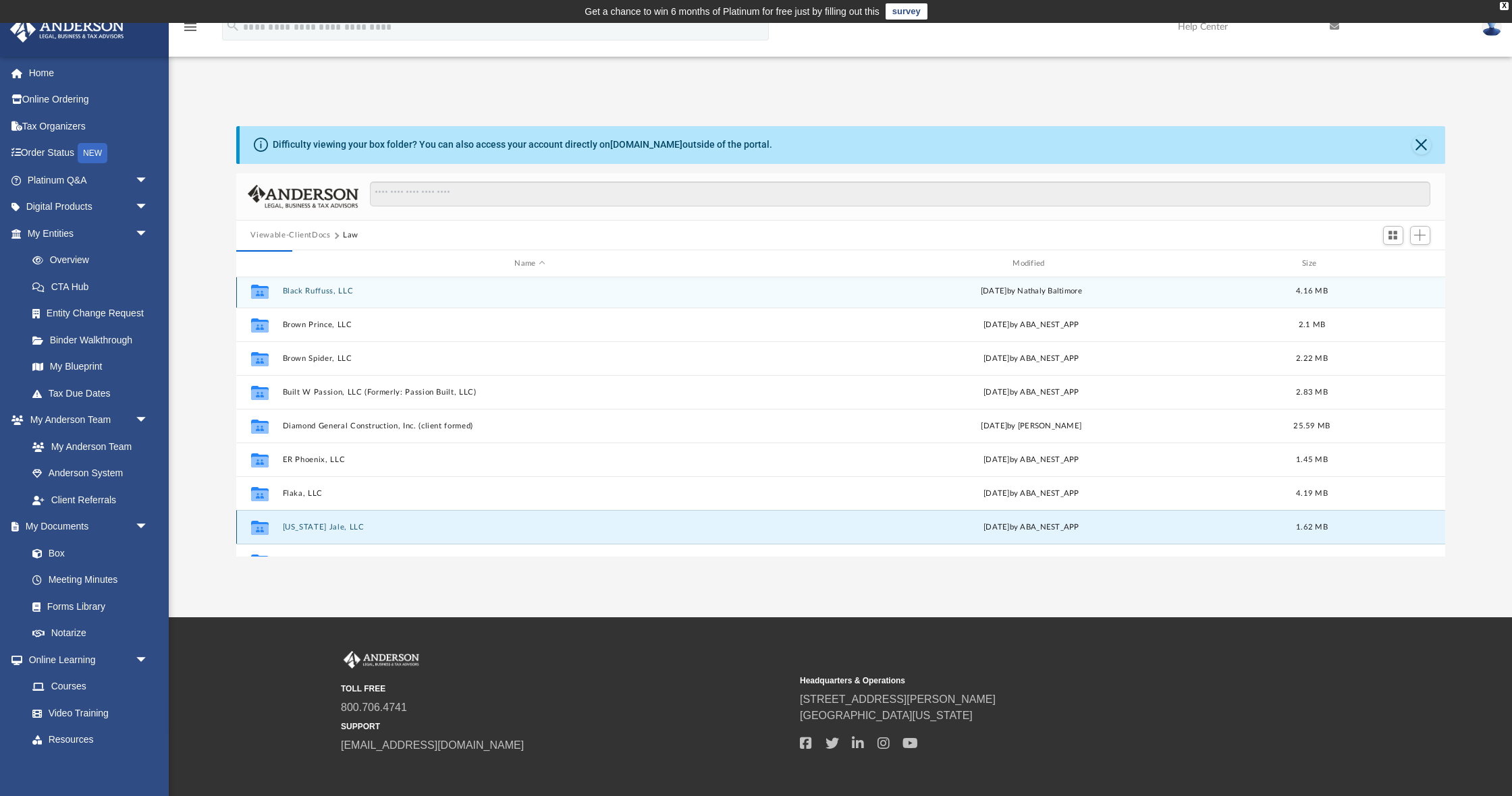
scroll to position [0, 0]
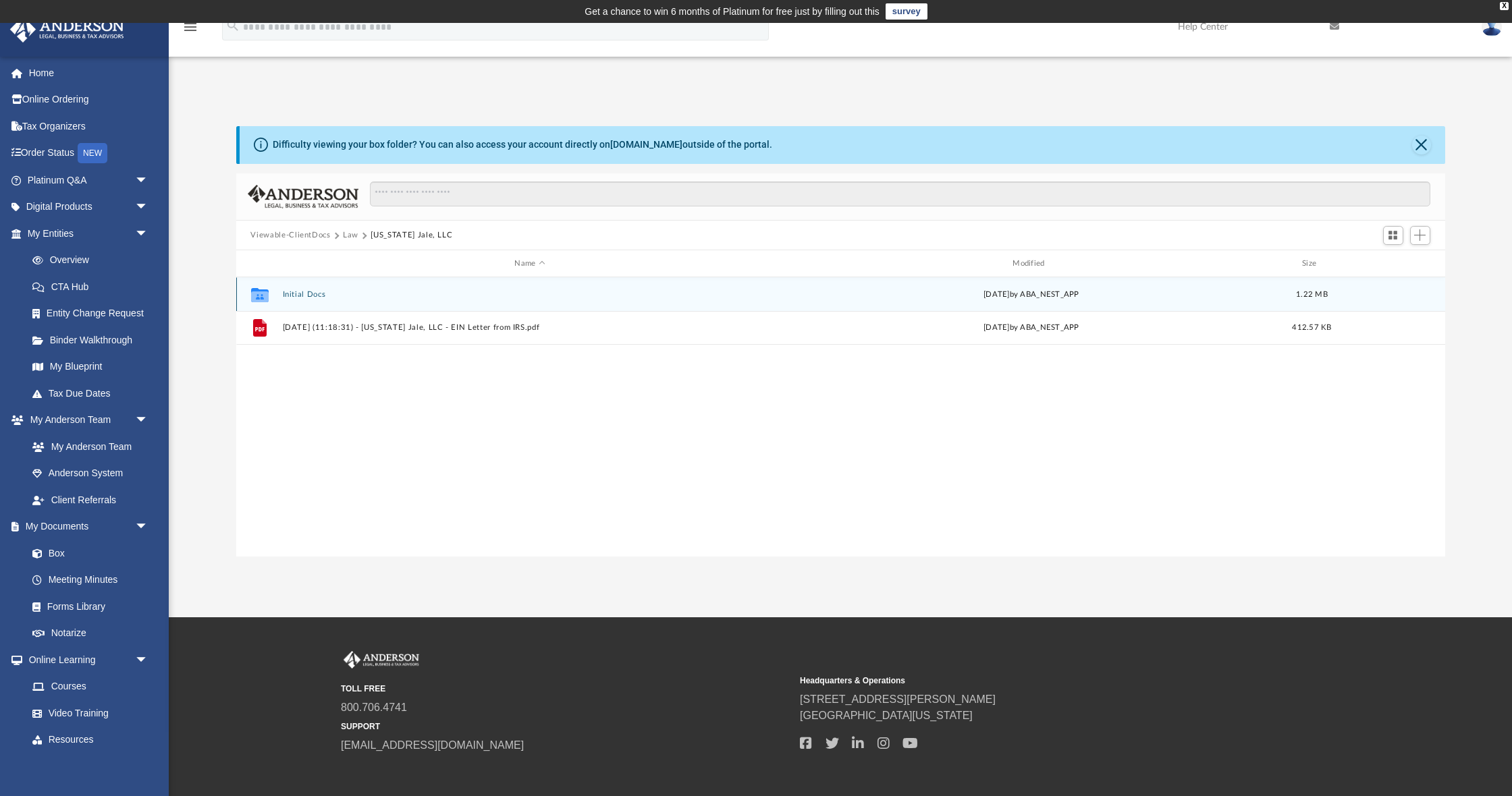
click at [294, 294] on button "Initial Docs" at bounding box center [529, 294] width 495 height 9
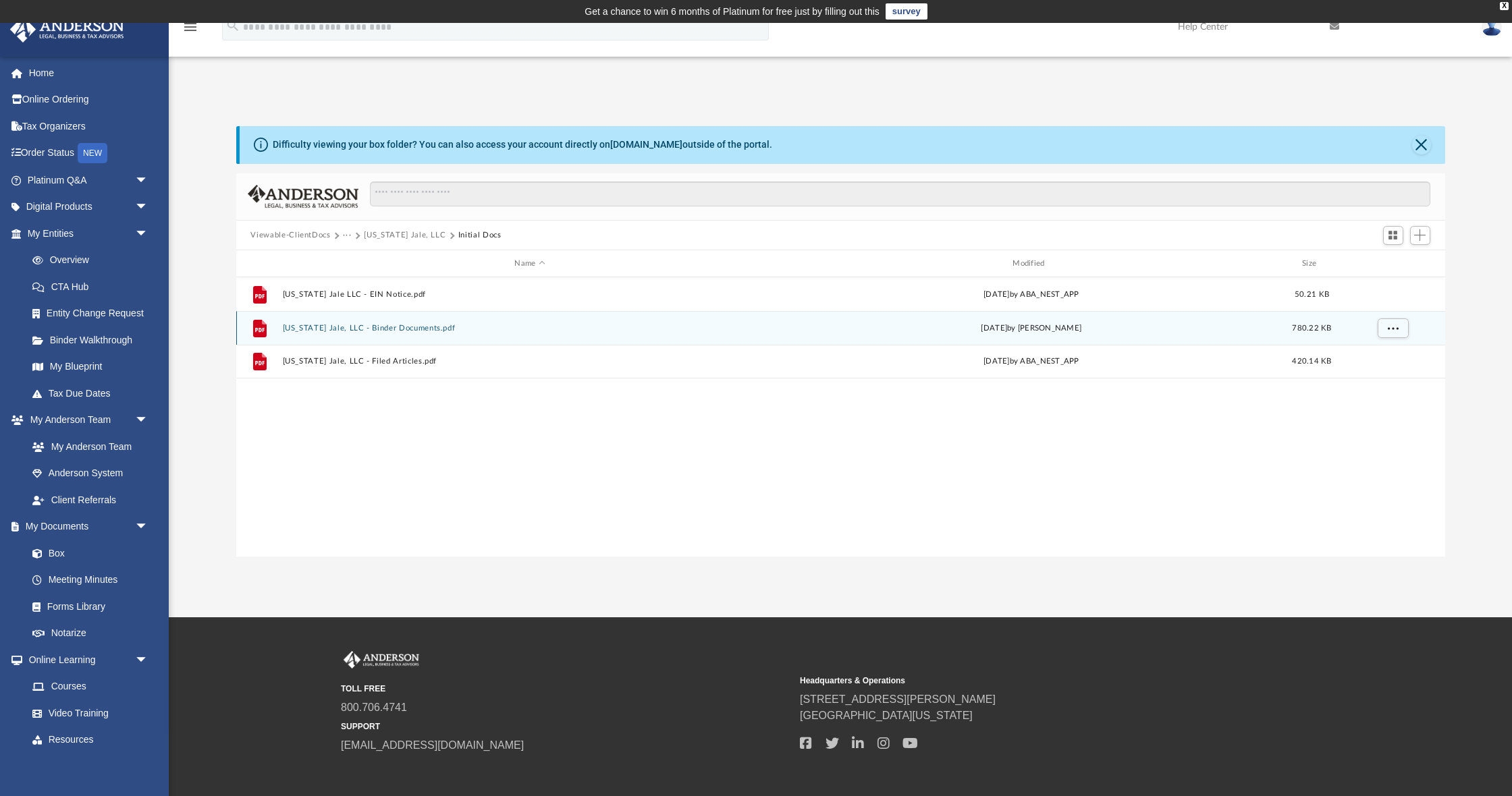
click at [336, 327] on button "[US_STATE] Jale, LLC - Binder Documents.pdf" at bounding box center [529, 327] width 495 height 9
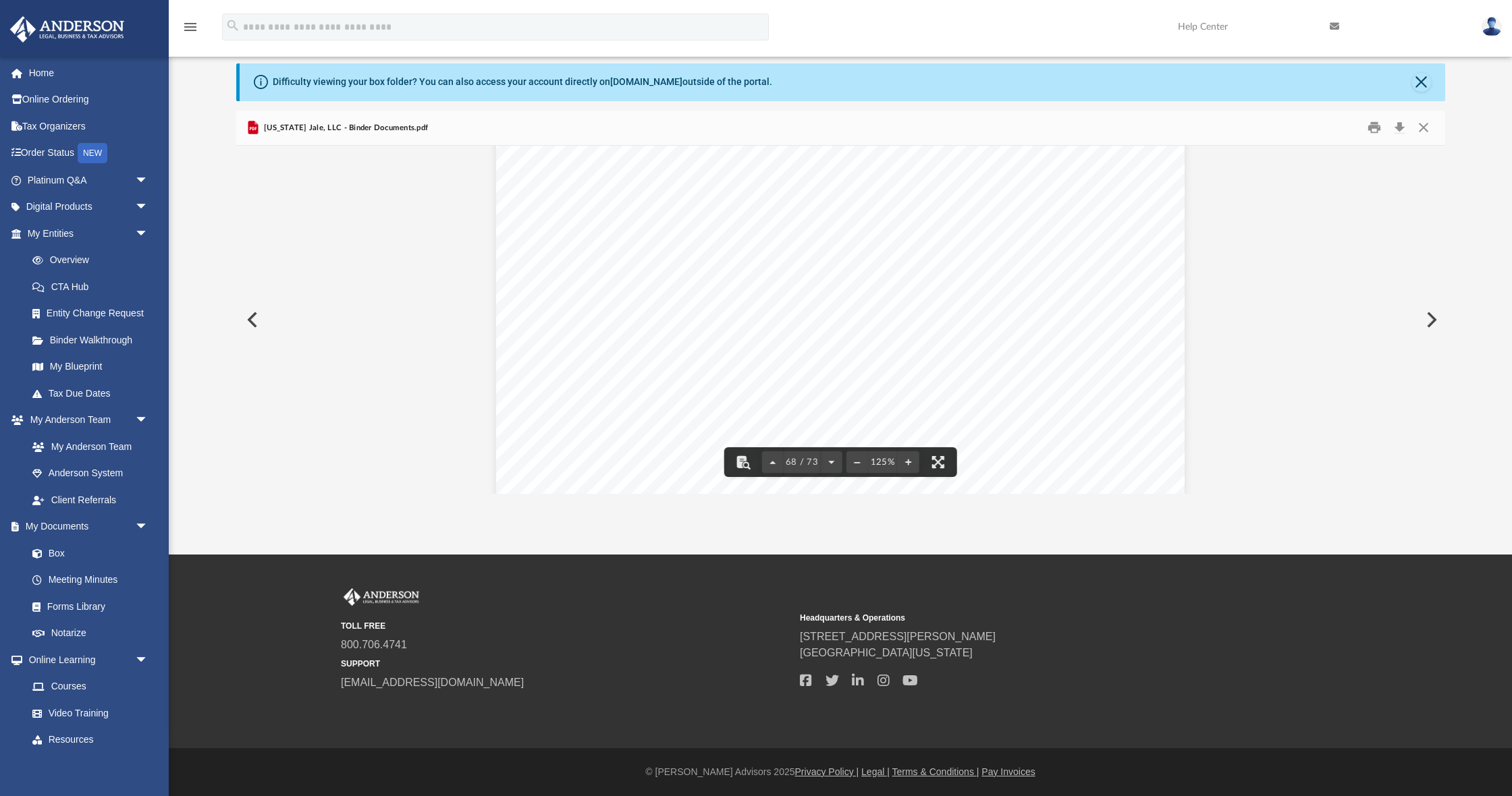
scroll to position [60649, 0]
click at [1400, 131] on button "Download" at bounding box center [1400, 127] width 25 height 21
click at [1423, 128] on button "Close" at bounding box center [1424, 127] width 25 height 21
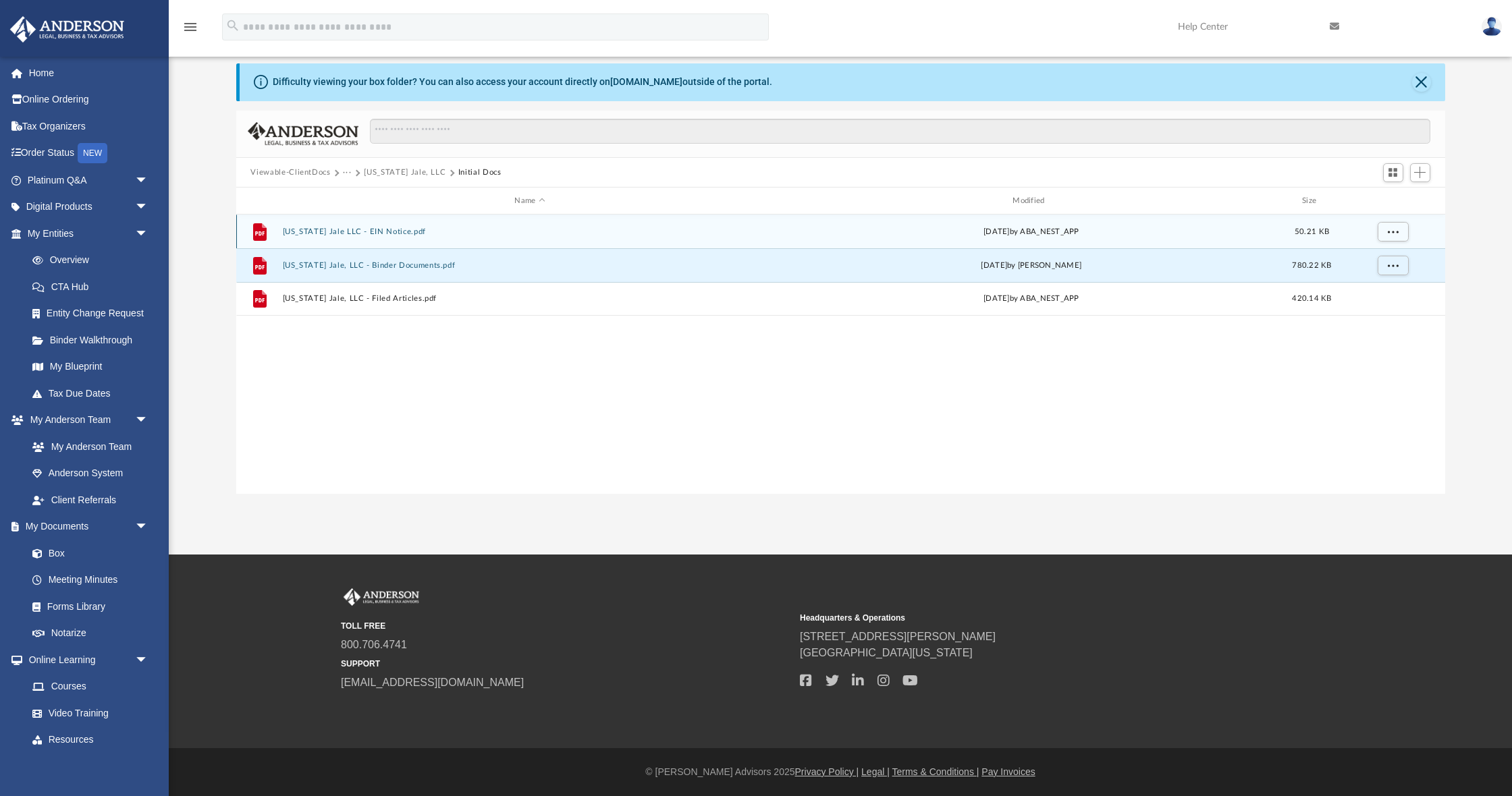
click at [348, 232] on button "[US_STATE] Jale LLC - EIN Notice.pdf" at bounding box center [529, 231] width 495 height 9
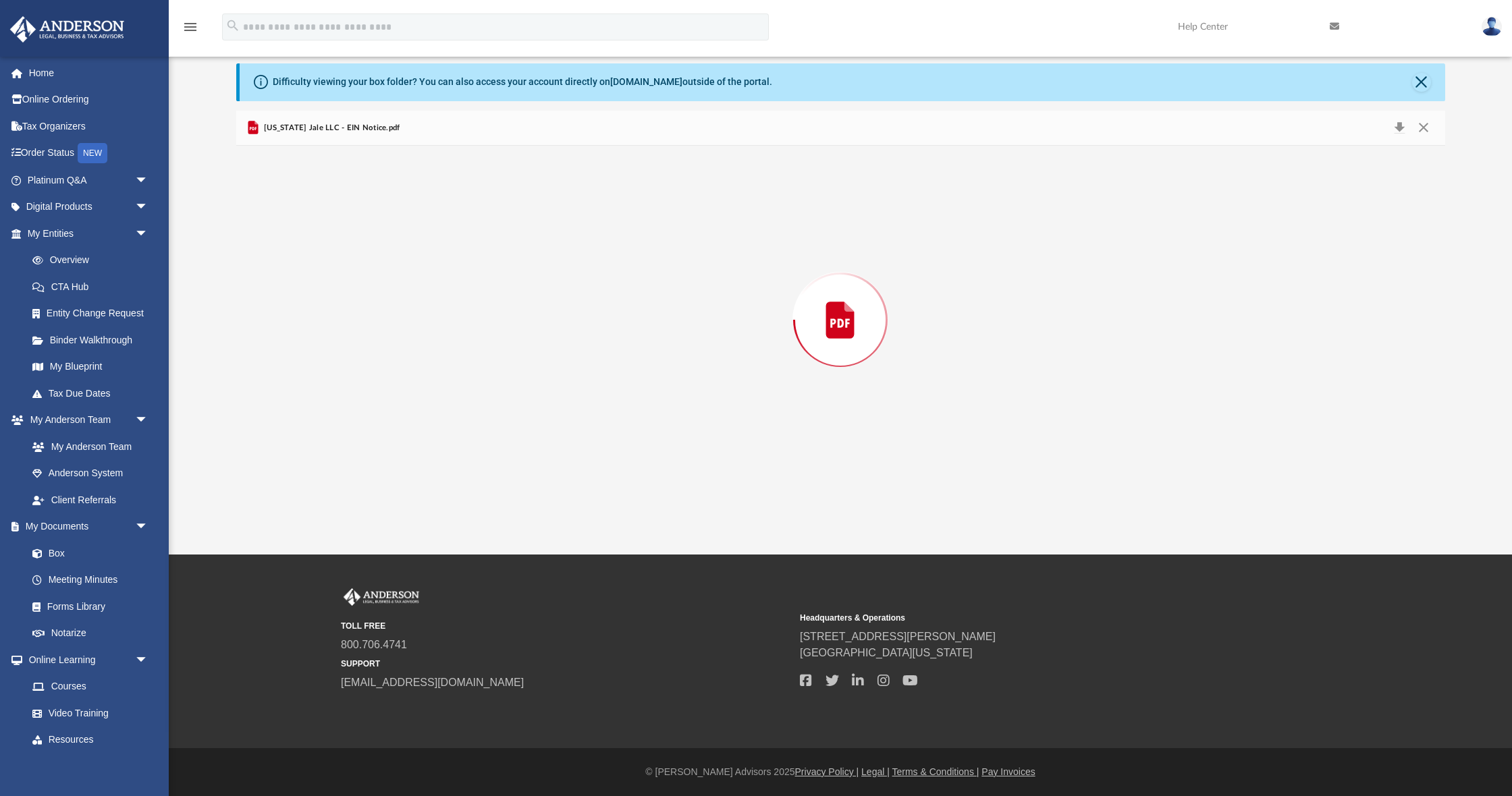
scroll to position [60, 0]
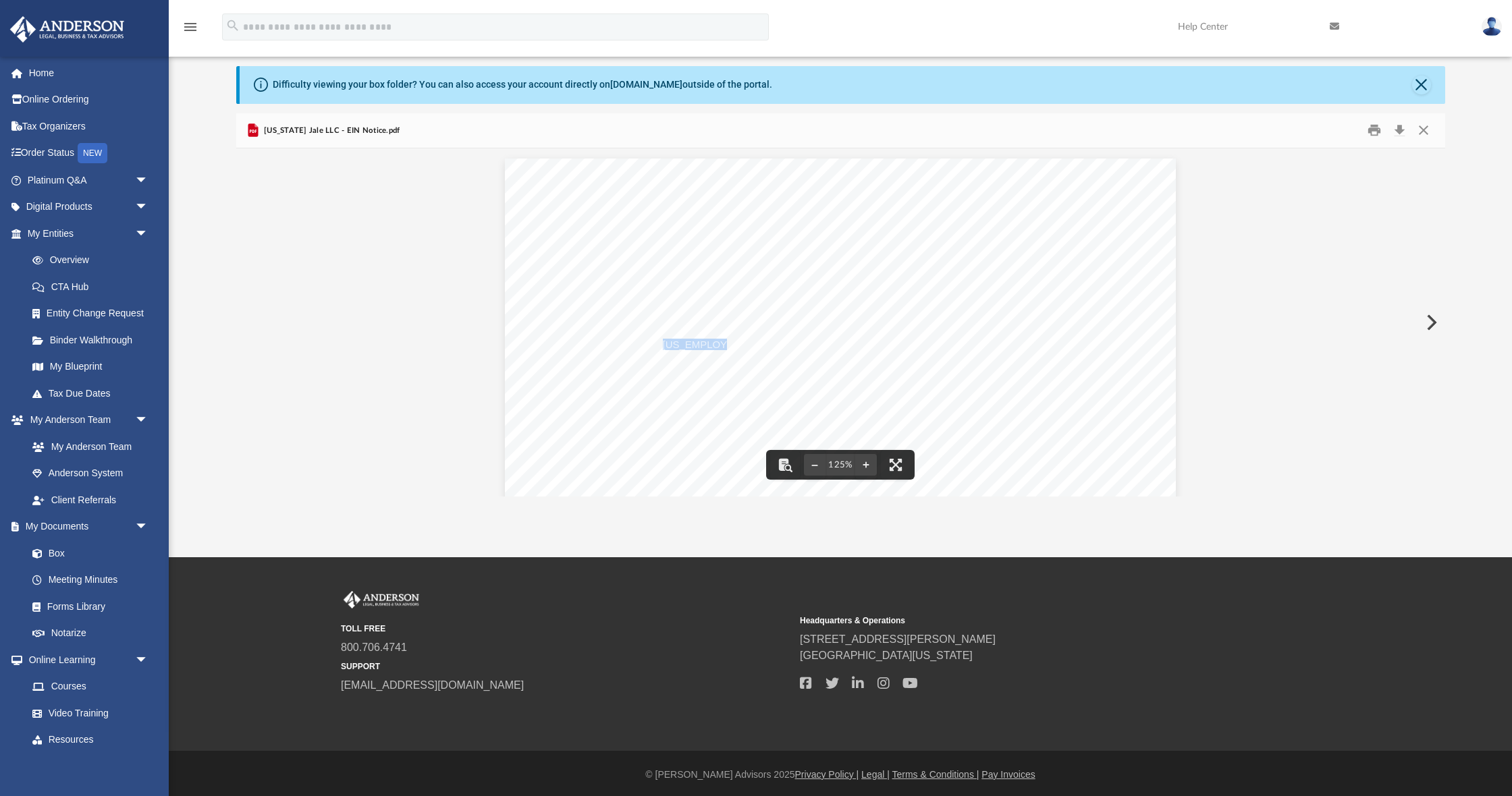
drag, startPoint x: 715, startPoint y: 345, endPoint x: 664, endPoint y: 346, distance: 51.0
click at [664, 346] on span "[US_EMPLOYER_IDENTIFICATION_NUMBER]" at bounding box center [771, 345] width 216 height 10
click at [1424, 133] on button "Close" at bounding box center [1424, 130] width 25 height 21
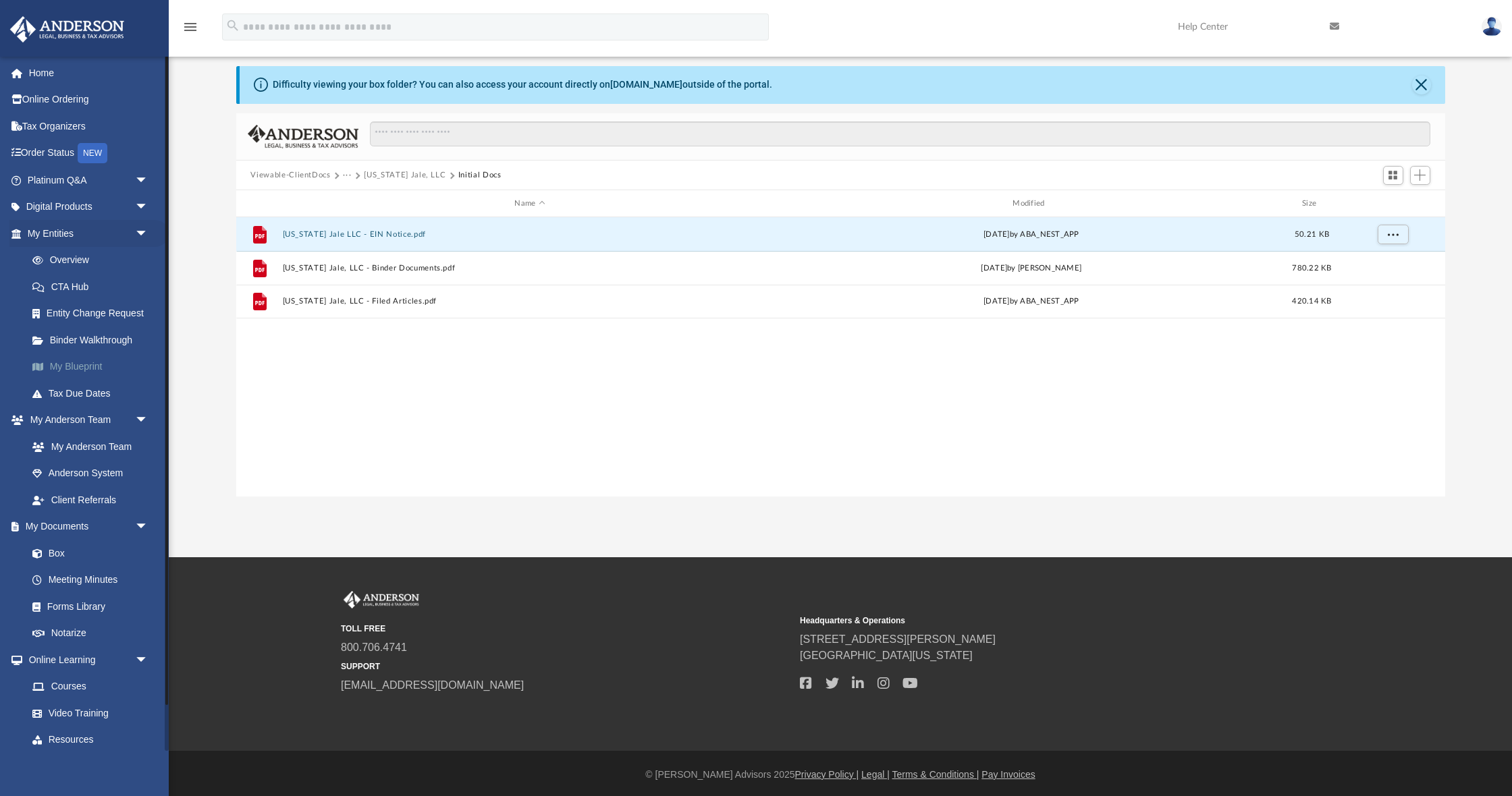
click at [70, 361] on link "My Blueprint" at bounding box center [93, 368] width 150 height 27
